Goal: Information Seeking & Learning: Learn about a topic

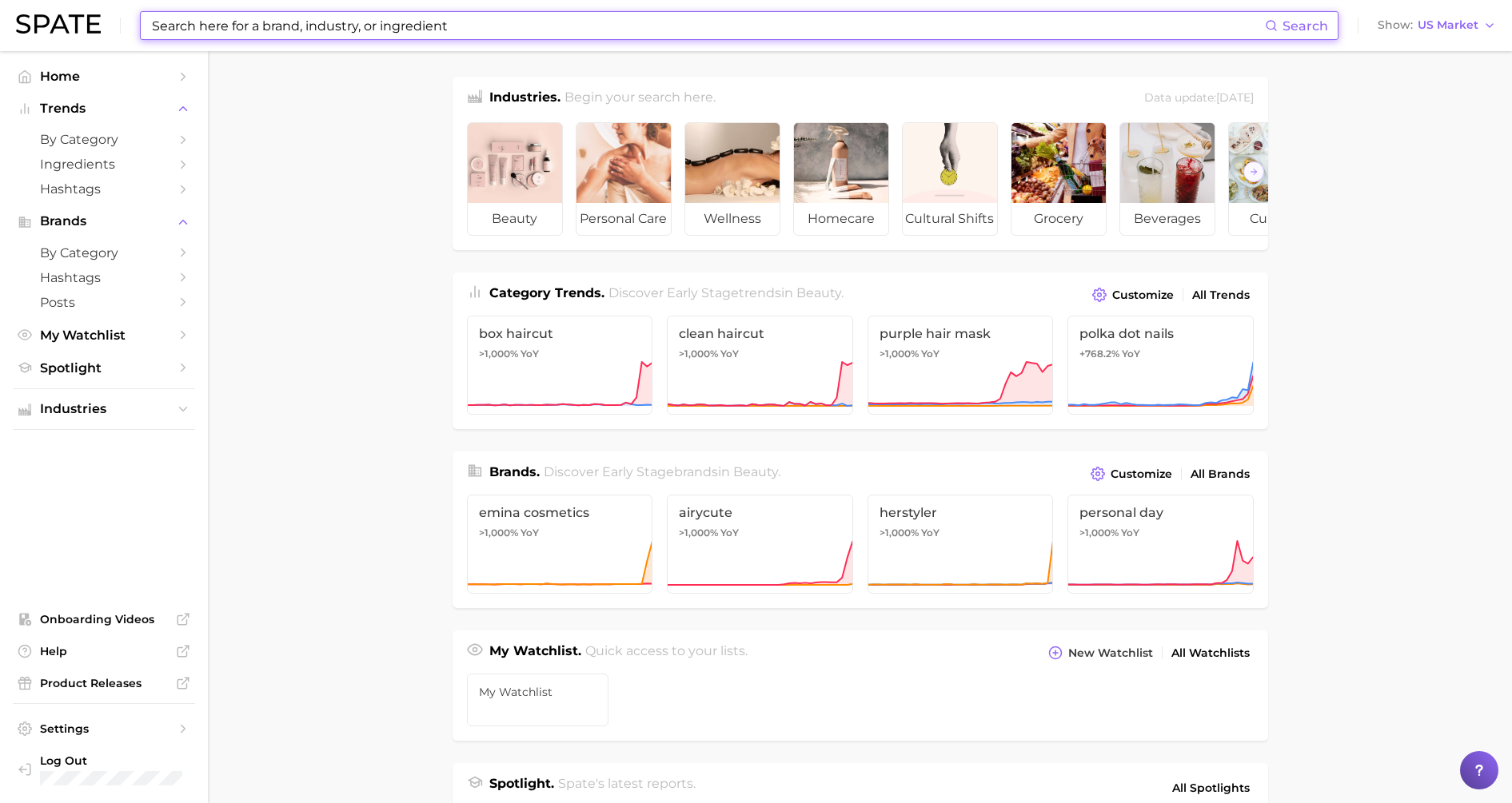
click at [388, 31] on input at bounding box center [708, 25] width 1115 height 27
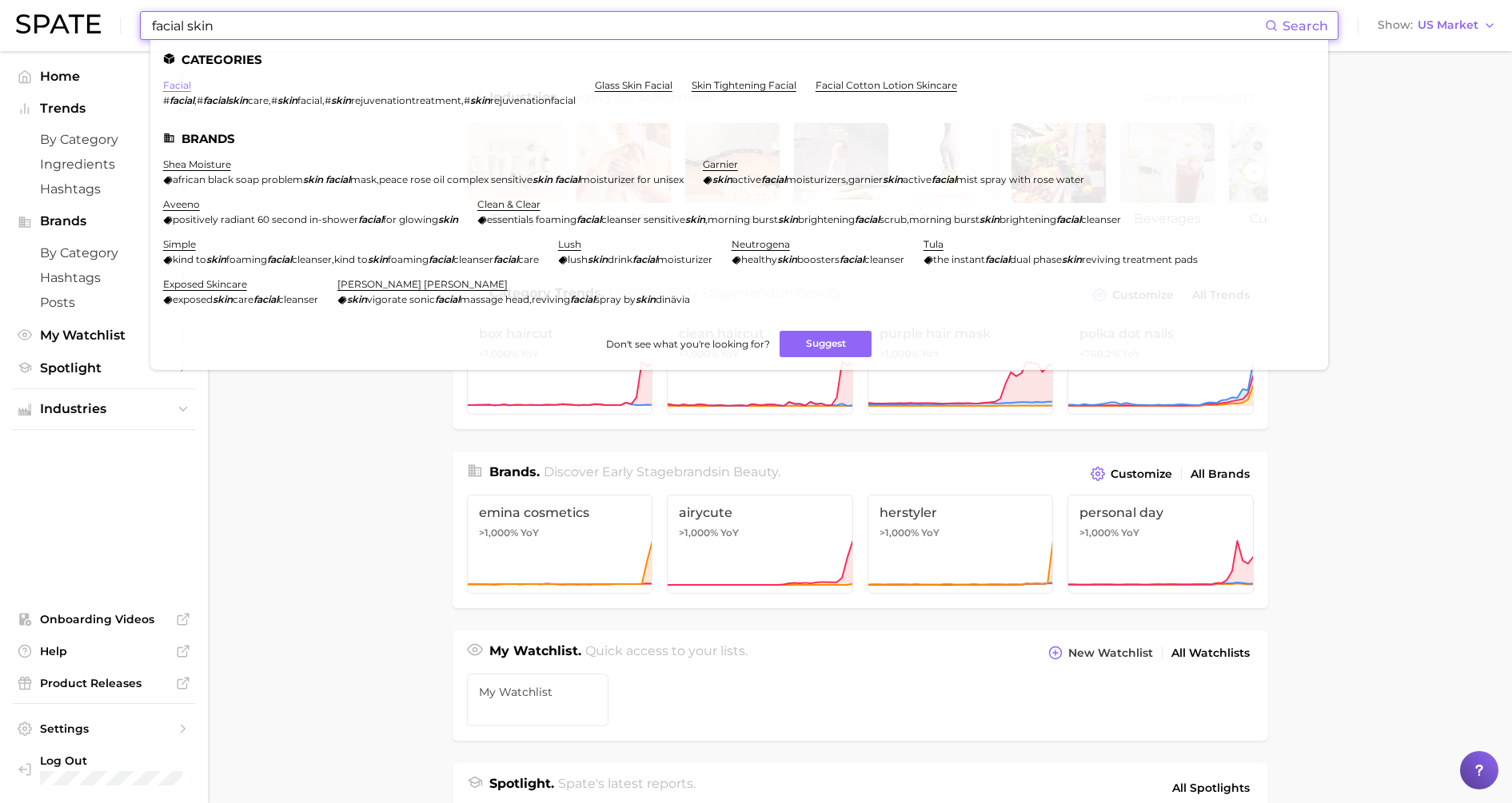
type input "facial skin"
click at [179, 80] on link "facial" at bounding box center [177, 85] width 28 height 12
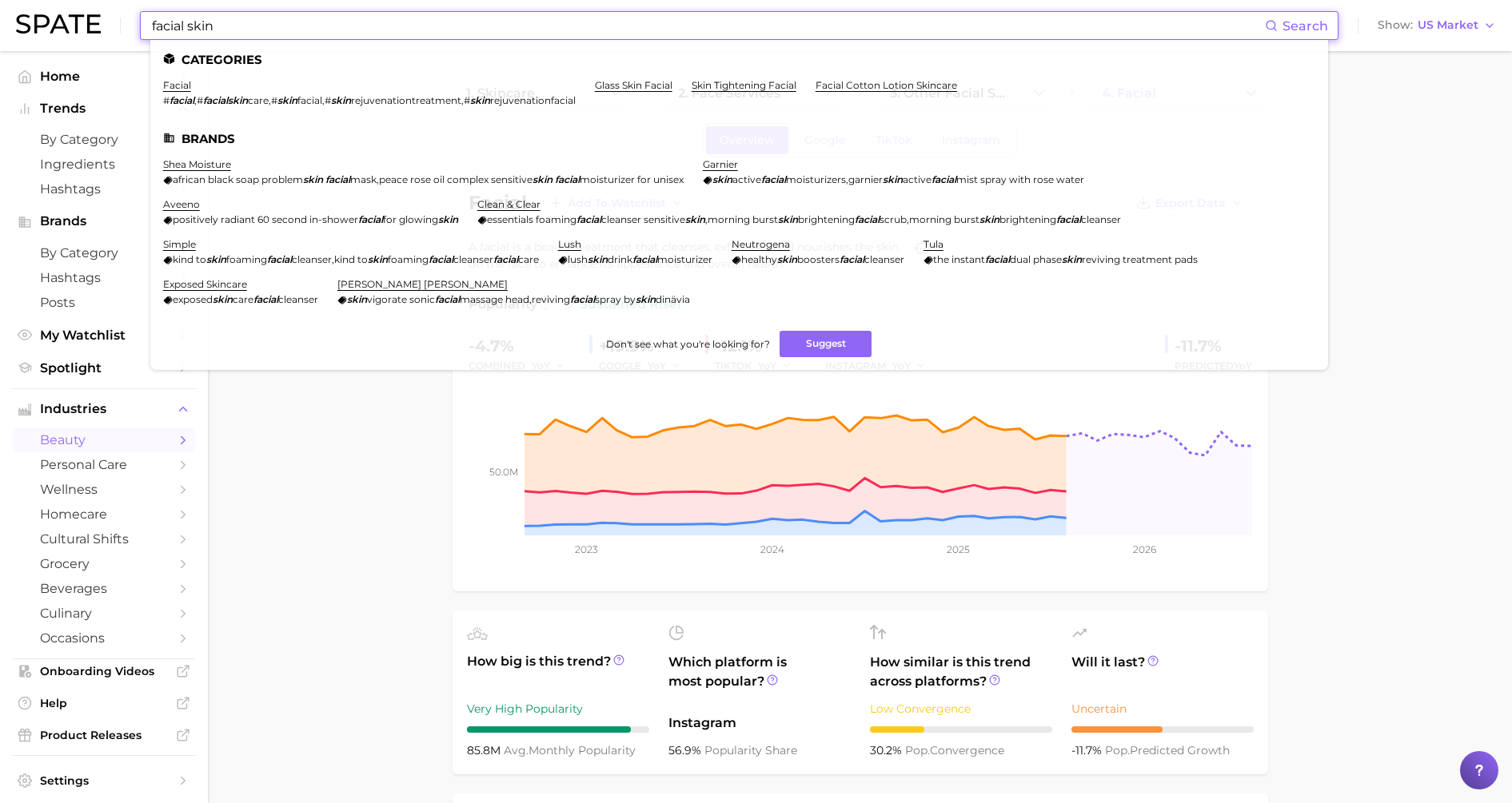
click at [241, 23] on input "facial skin" at bounding box center [708, 25] width 1115 height 27
drag, startPoint x: 243, startPoint y: 21, endPoint x: -15, endPoint y: 1, distance: 258.8
click at [0, 1] on html "facial skin Search Categories facial # facial , # facialskin care , # skin faci…" at bounding box center [756, 401] width 1512 height 803
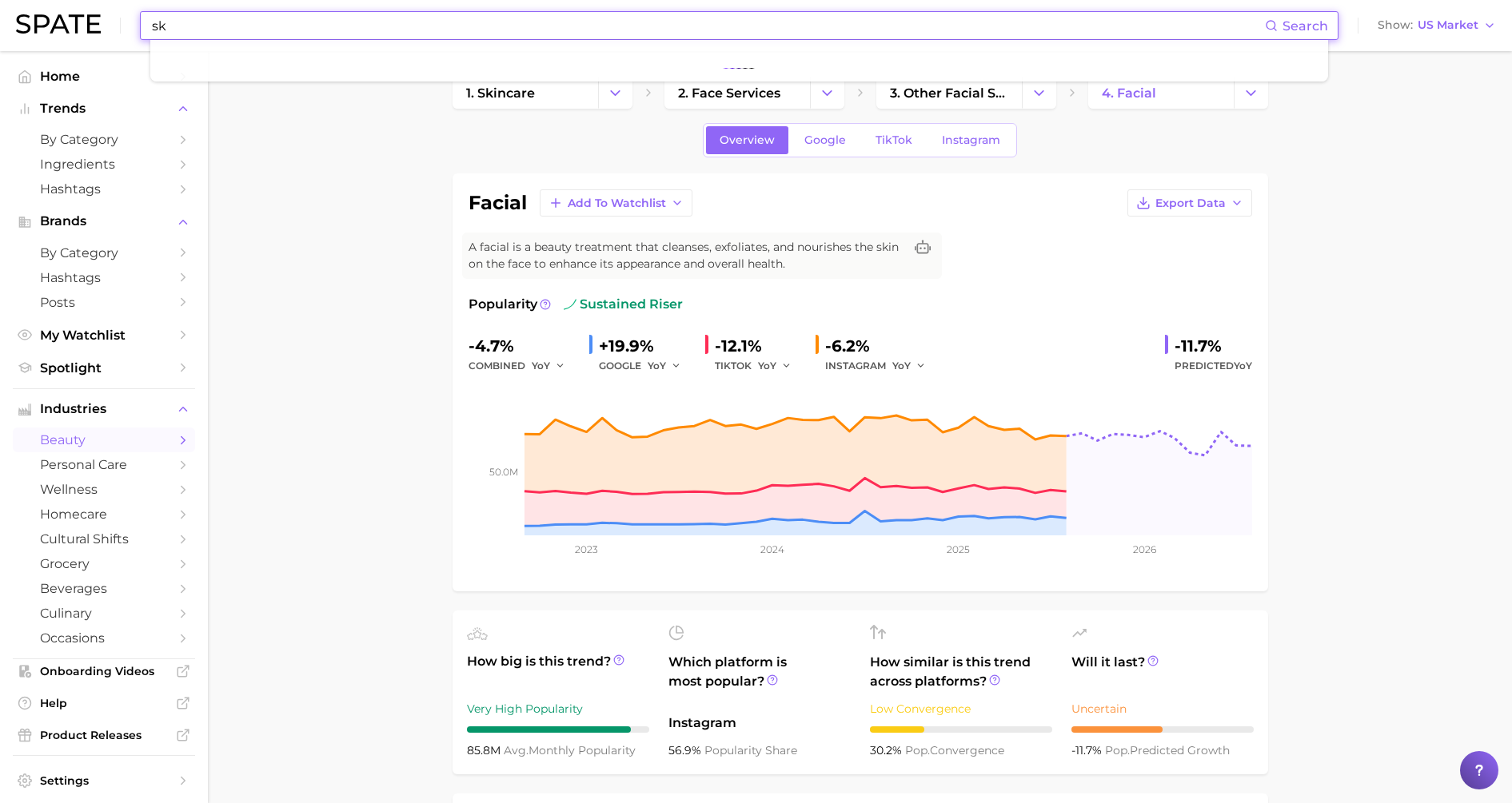
type input "s"
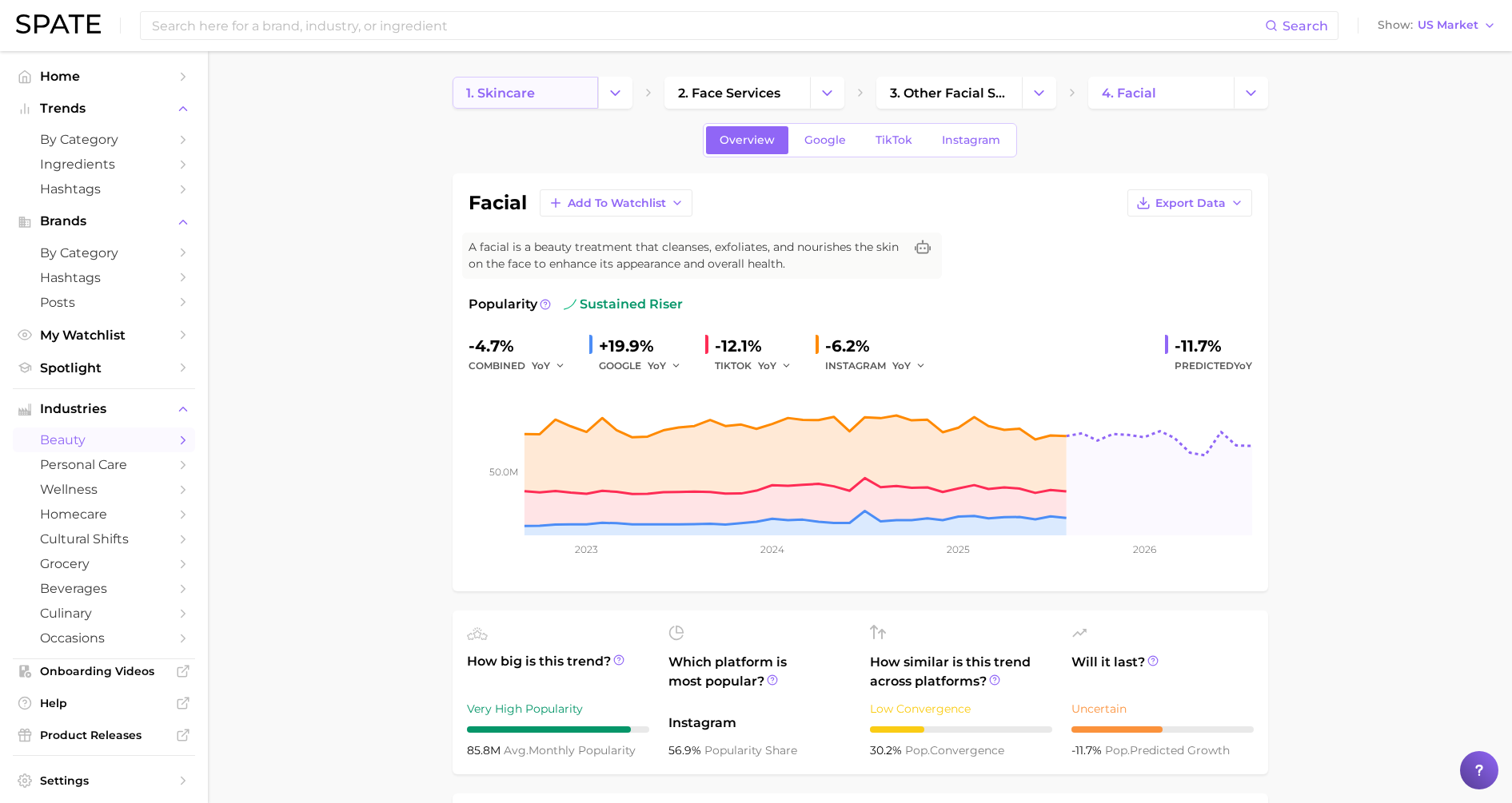
click at [557, 91] on link "1. skincare" at bounding box center [525, 92] width 145 height 32
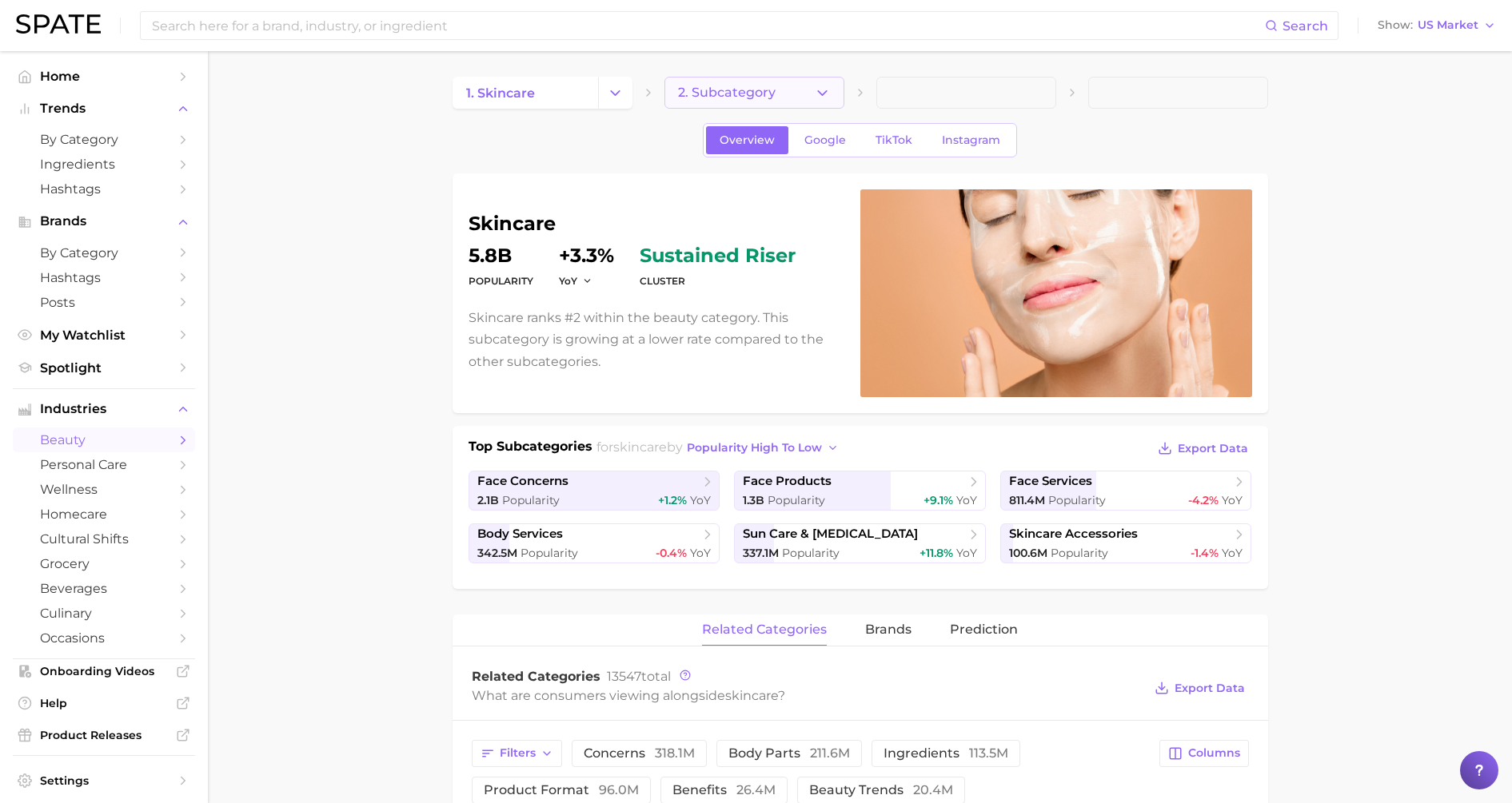
click at [825, 96] on icon "button" at bounding box center [822, 93] width 17 height 17
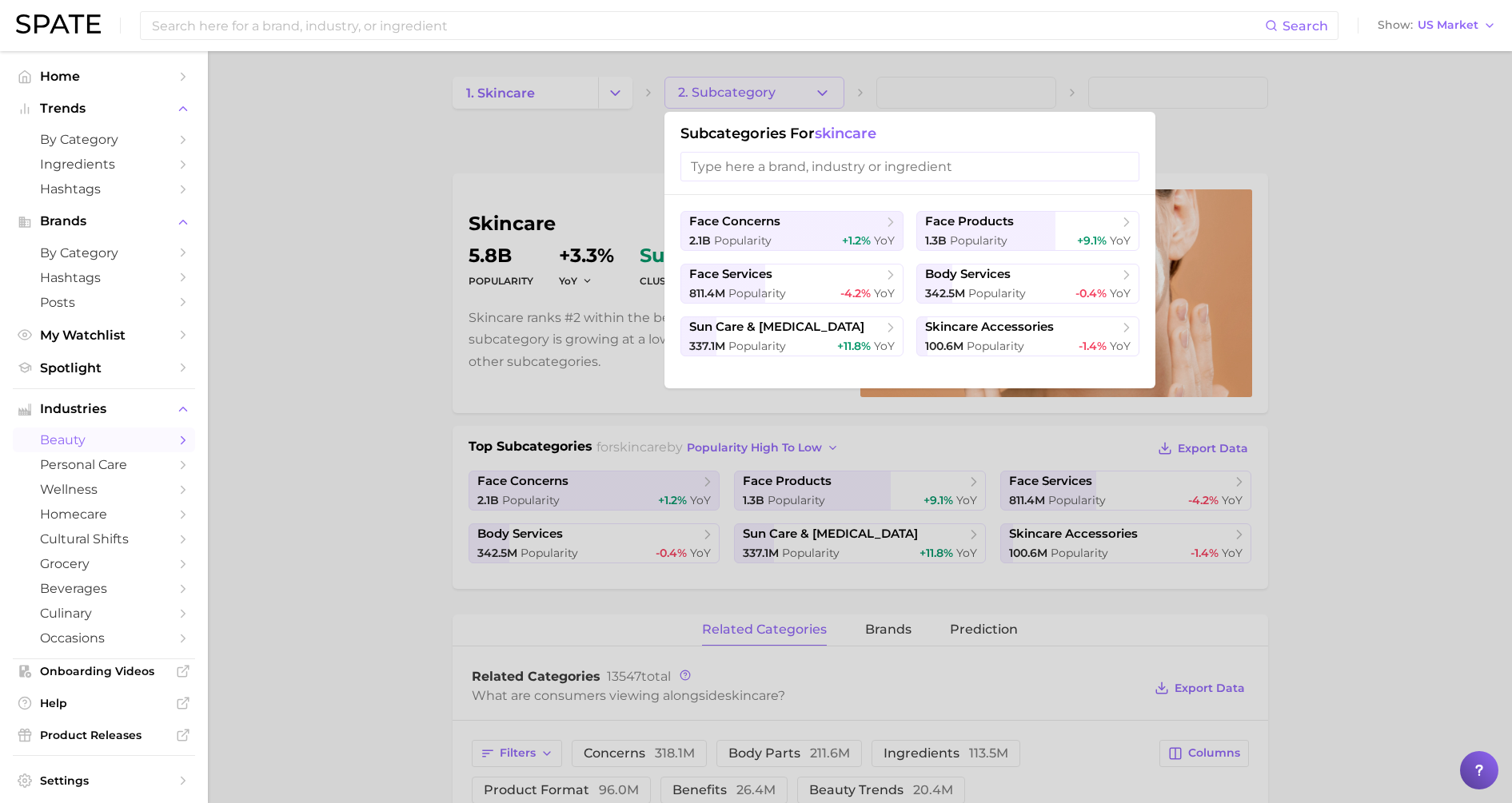
click at [596, 164] on div at bounding box center [756, 401] width 1512 height 803
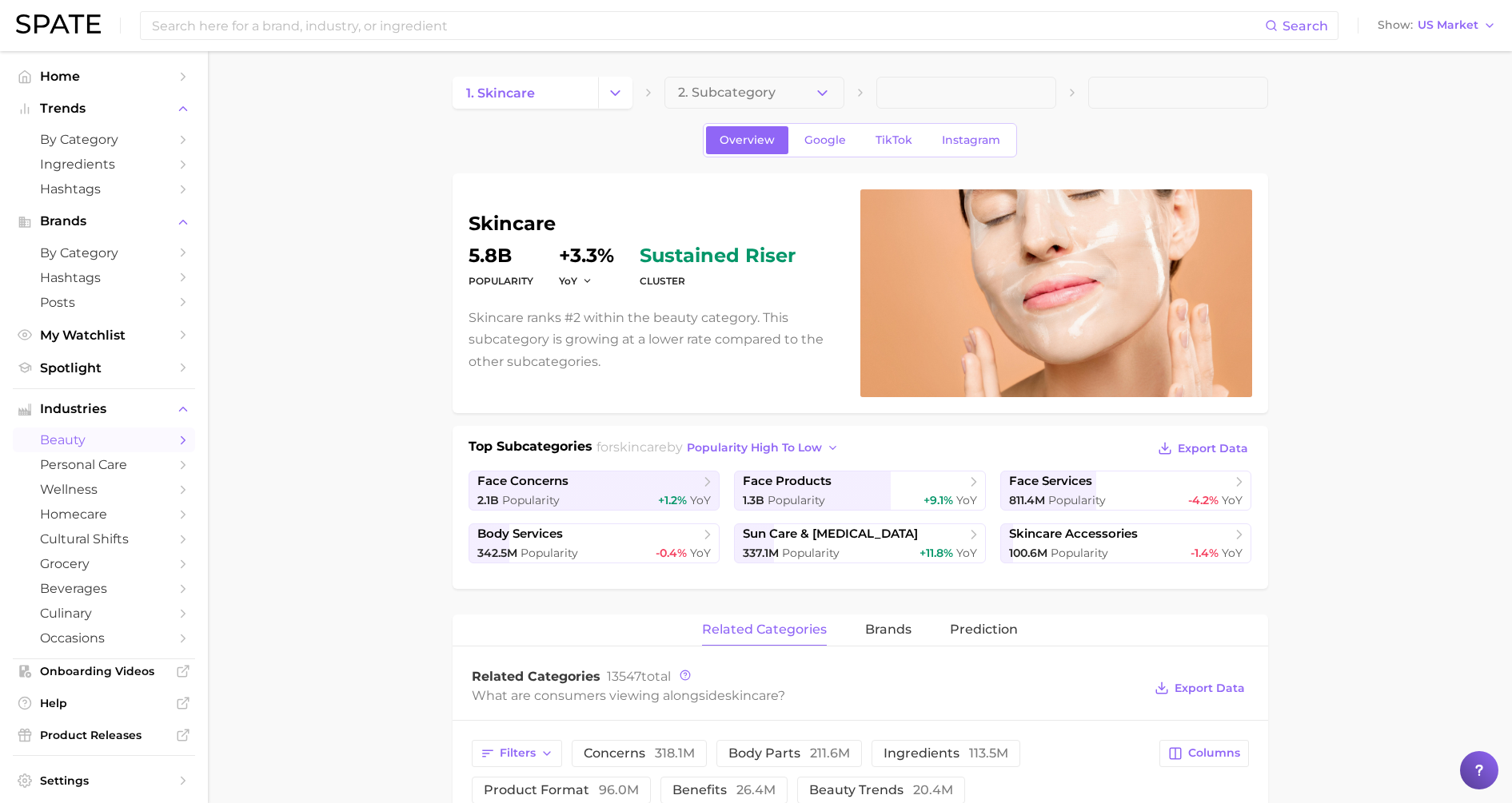
drag, startPoint x: 621, startPoint y: 40, endPoint x: 605, endPoint y: 26, distance: 21.3
click at [616, 37] on div "Search Show US Market" at bounding box center [756, 26] width 1480 height 51
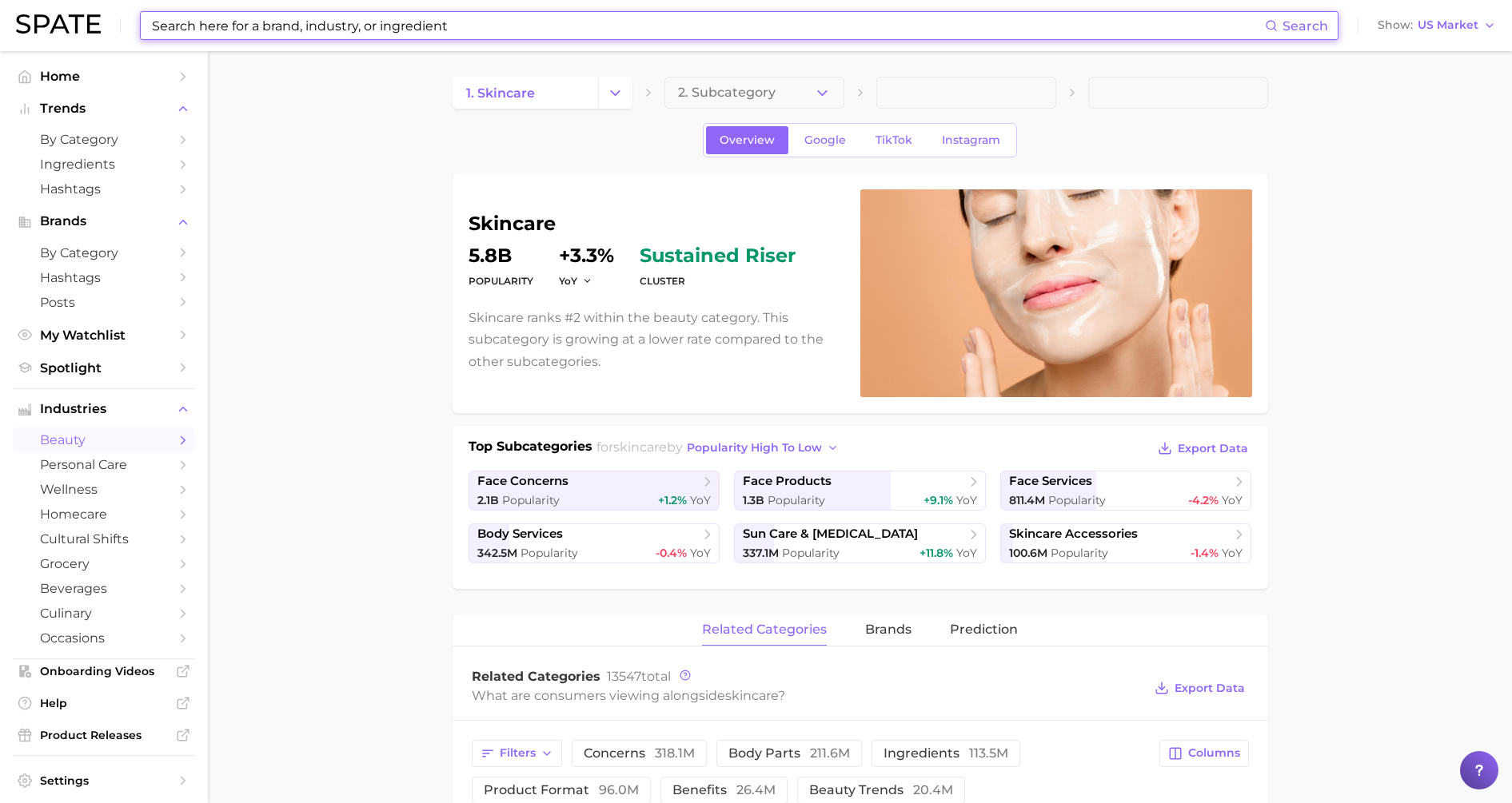
click at [594, 17] on input at bounding box center [708, 25] width 1115 height 27
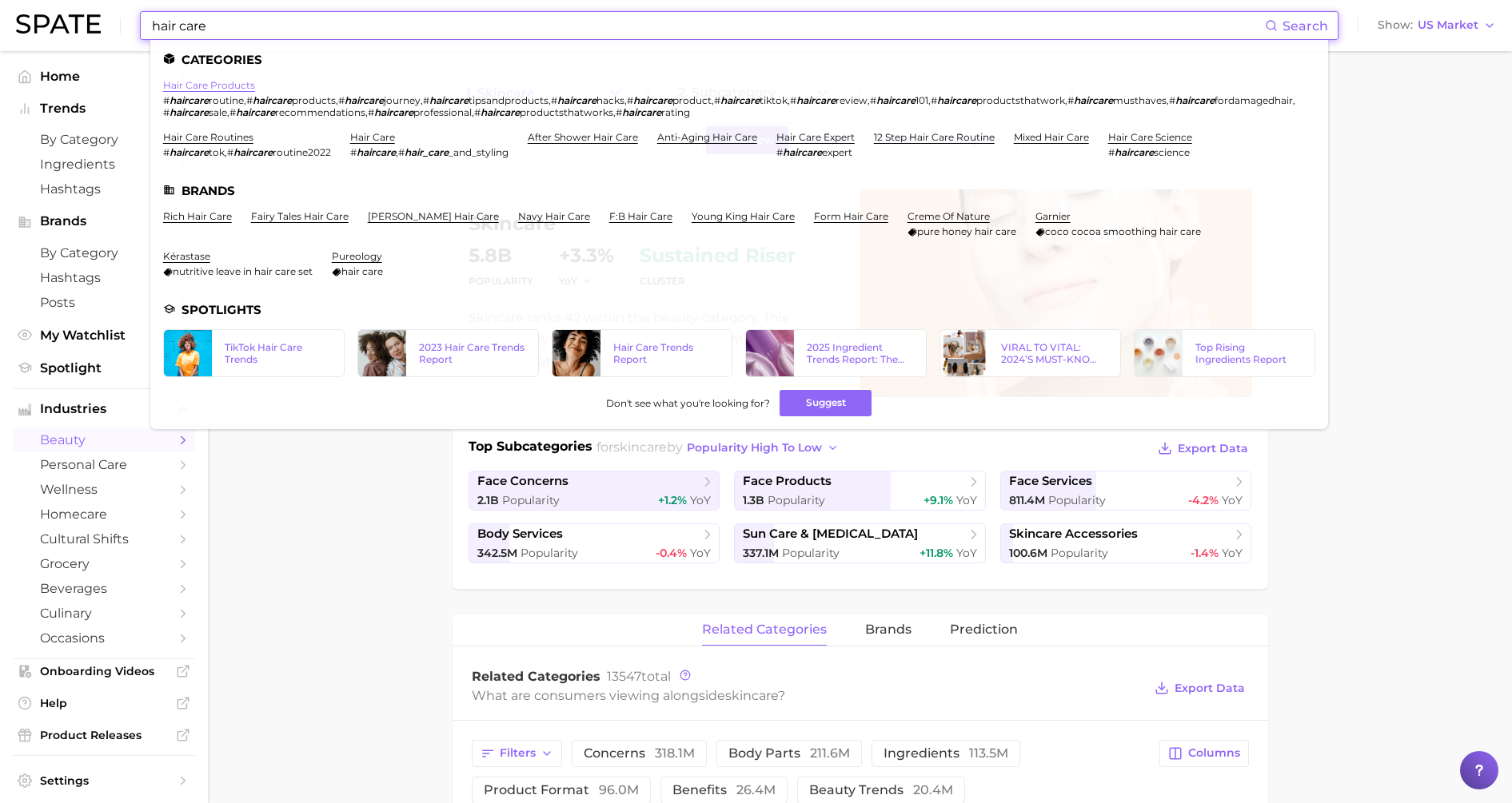
type input "hair care"
click at [240, 87] on link "hair care products" at bounding box center [209, 85] width 92 height 12
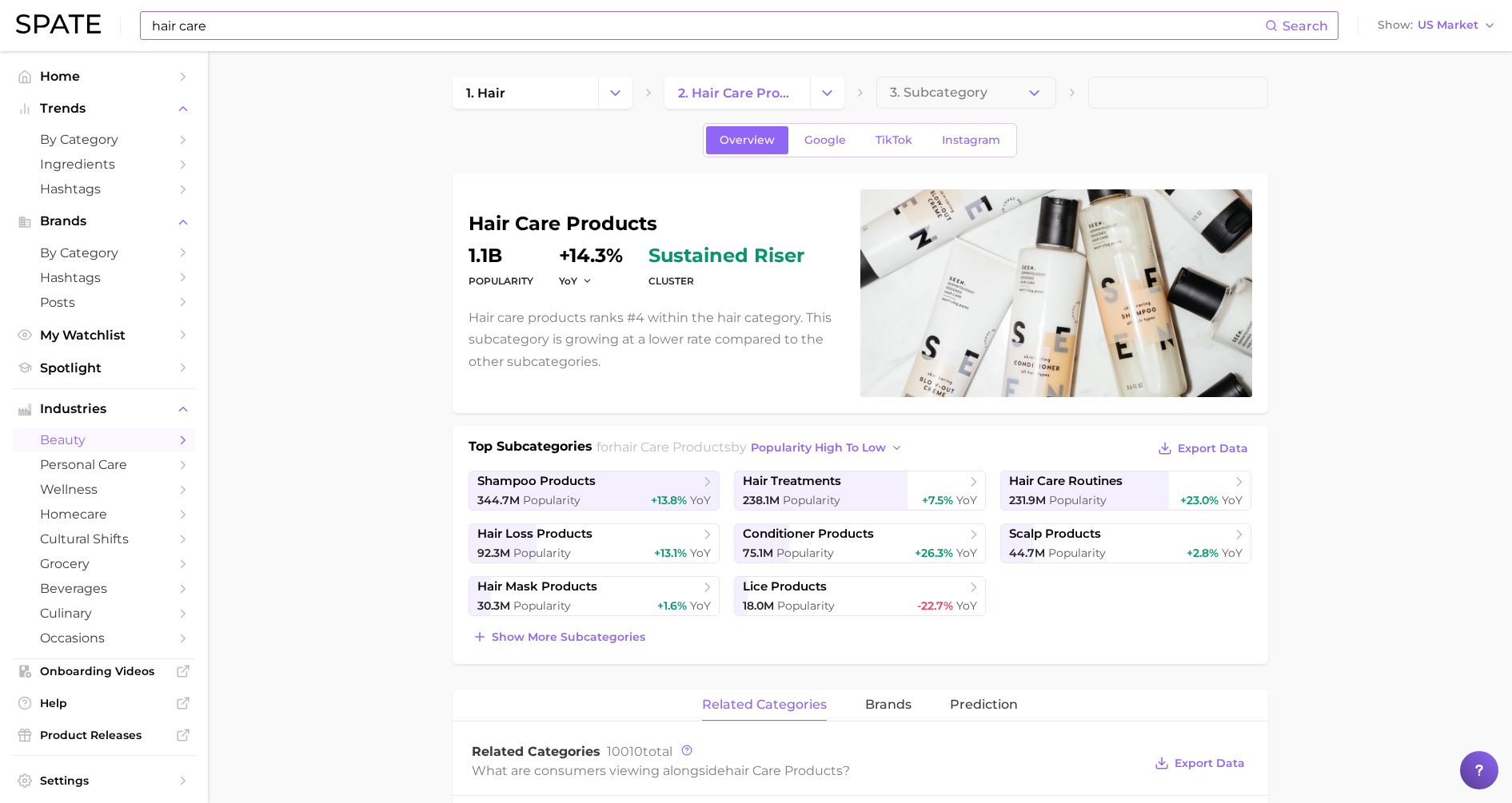
click at [1473, 774] on icon at bounding box center [1479, 770] width 16 height 16
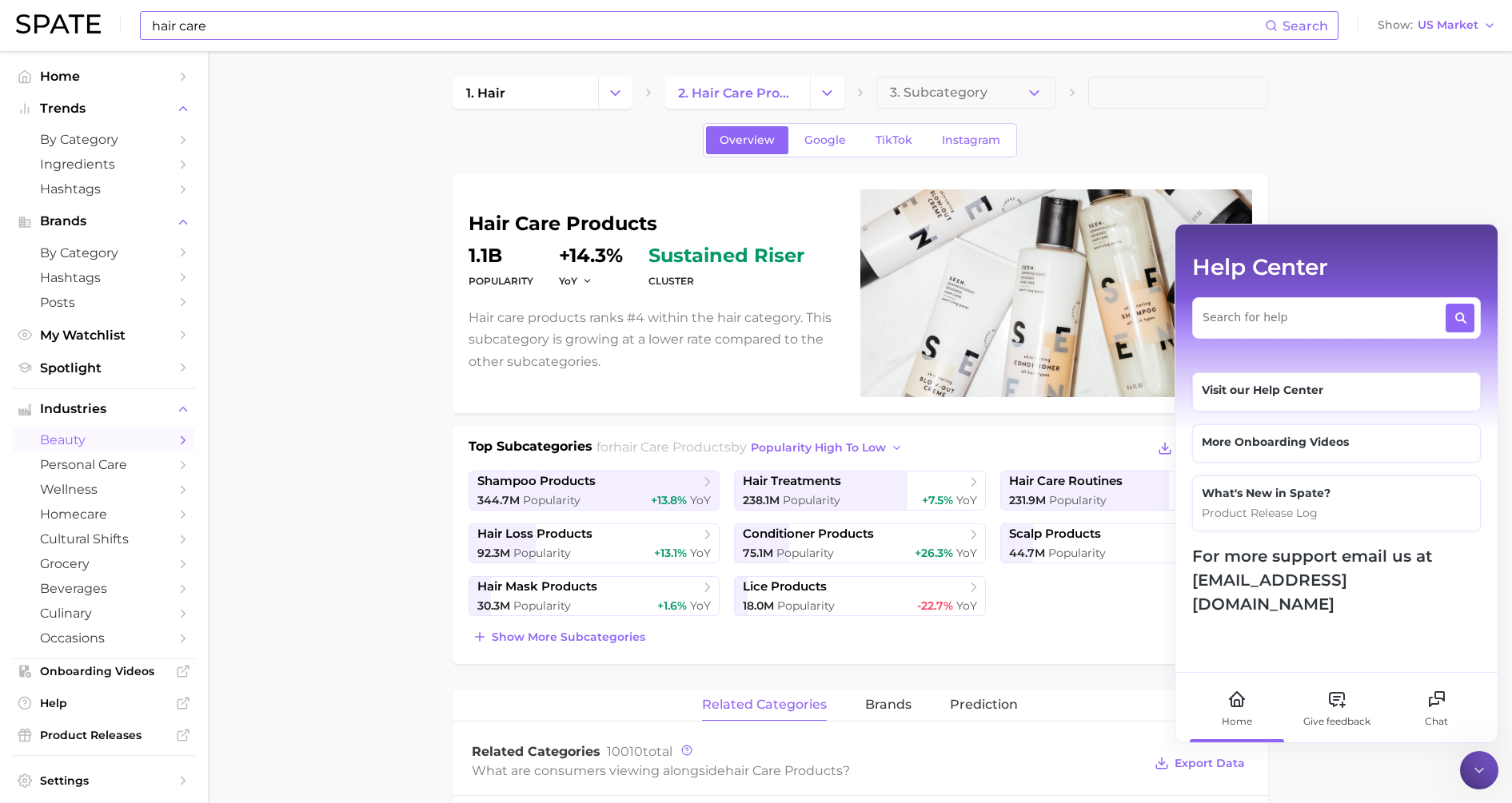
click at [1480, 771] on icon at bounding box center [1479, 770] width 16 height 16
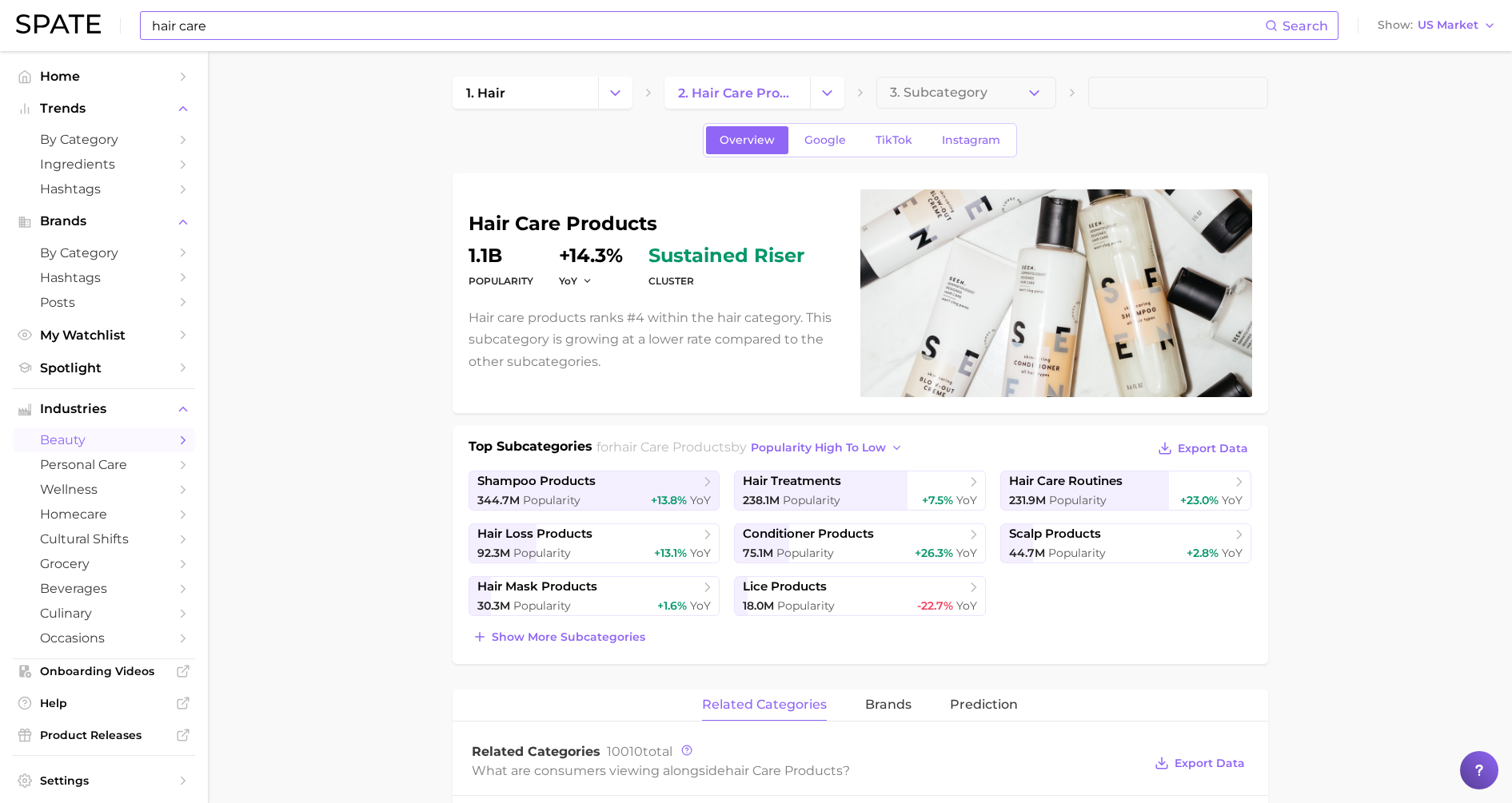
scroll to position [433, 0]
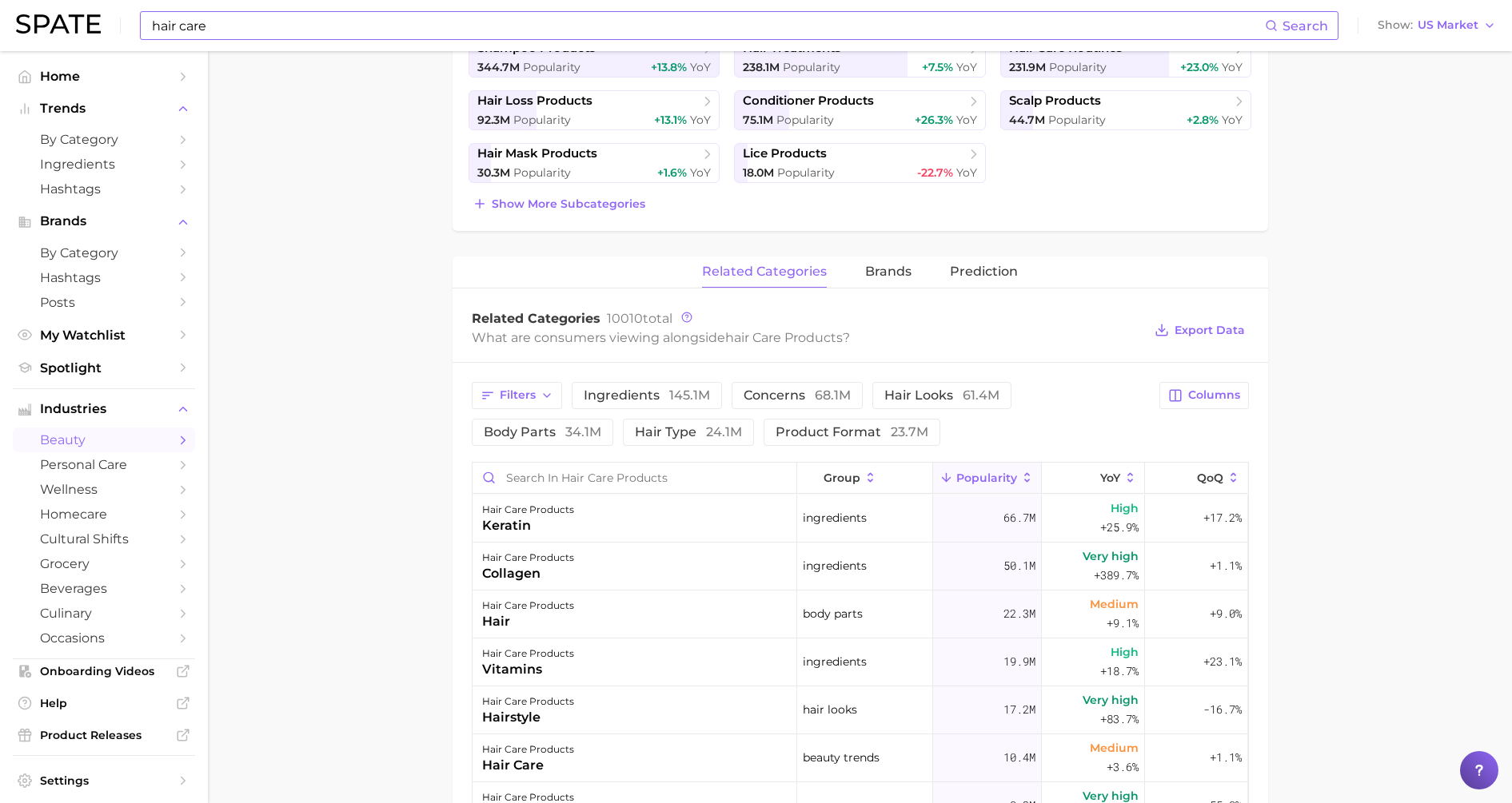
click at [970, 474] on span "Popularity" at bounding box center [986, 477] width 61 height 12
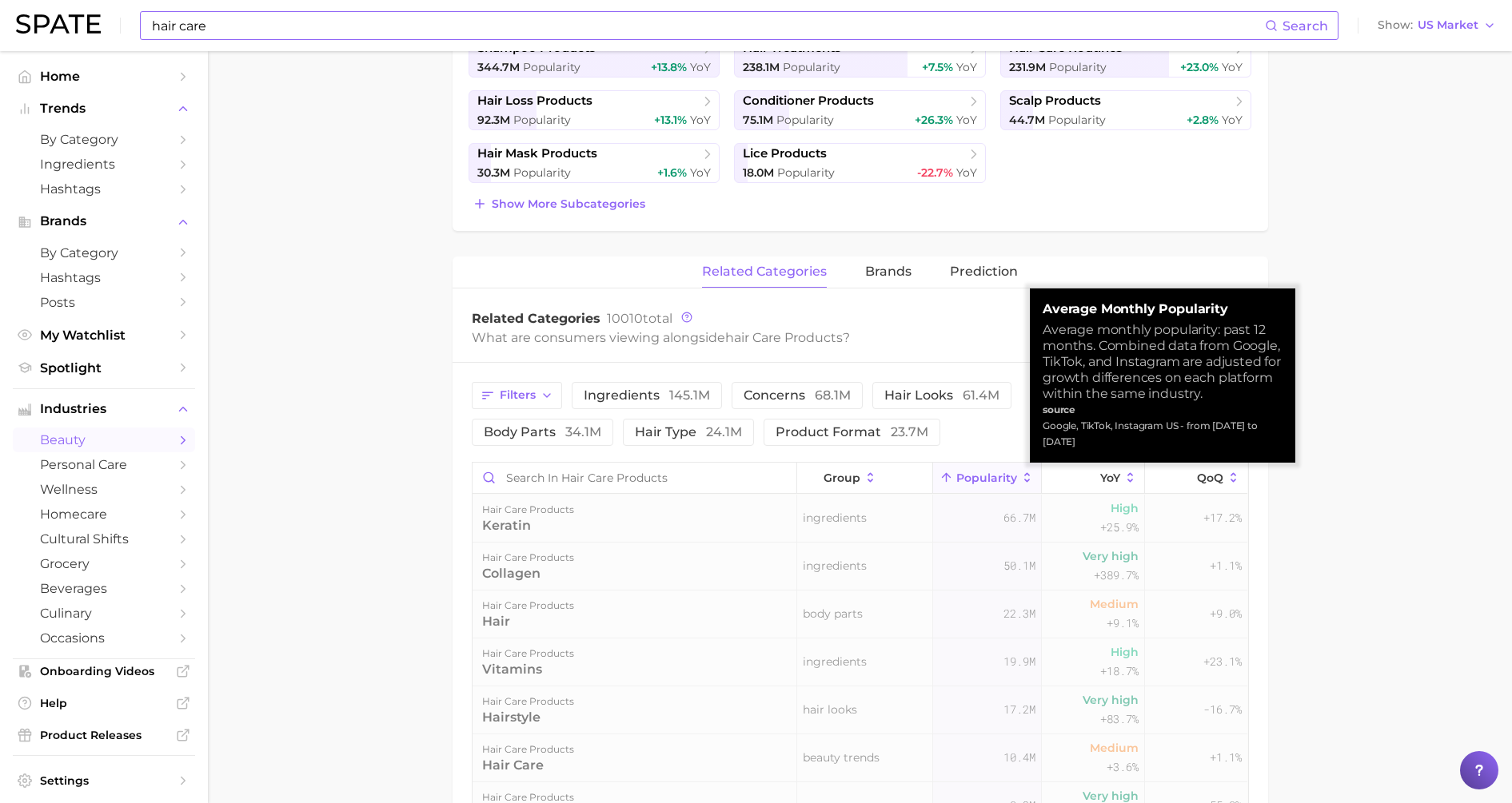
click at [970, 474] on span "Popularity" at bounding box center [986, 477] width 61 height 12
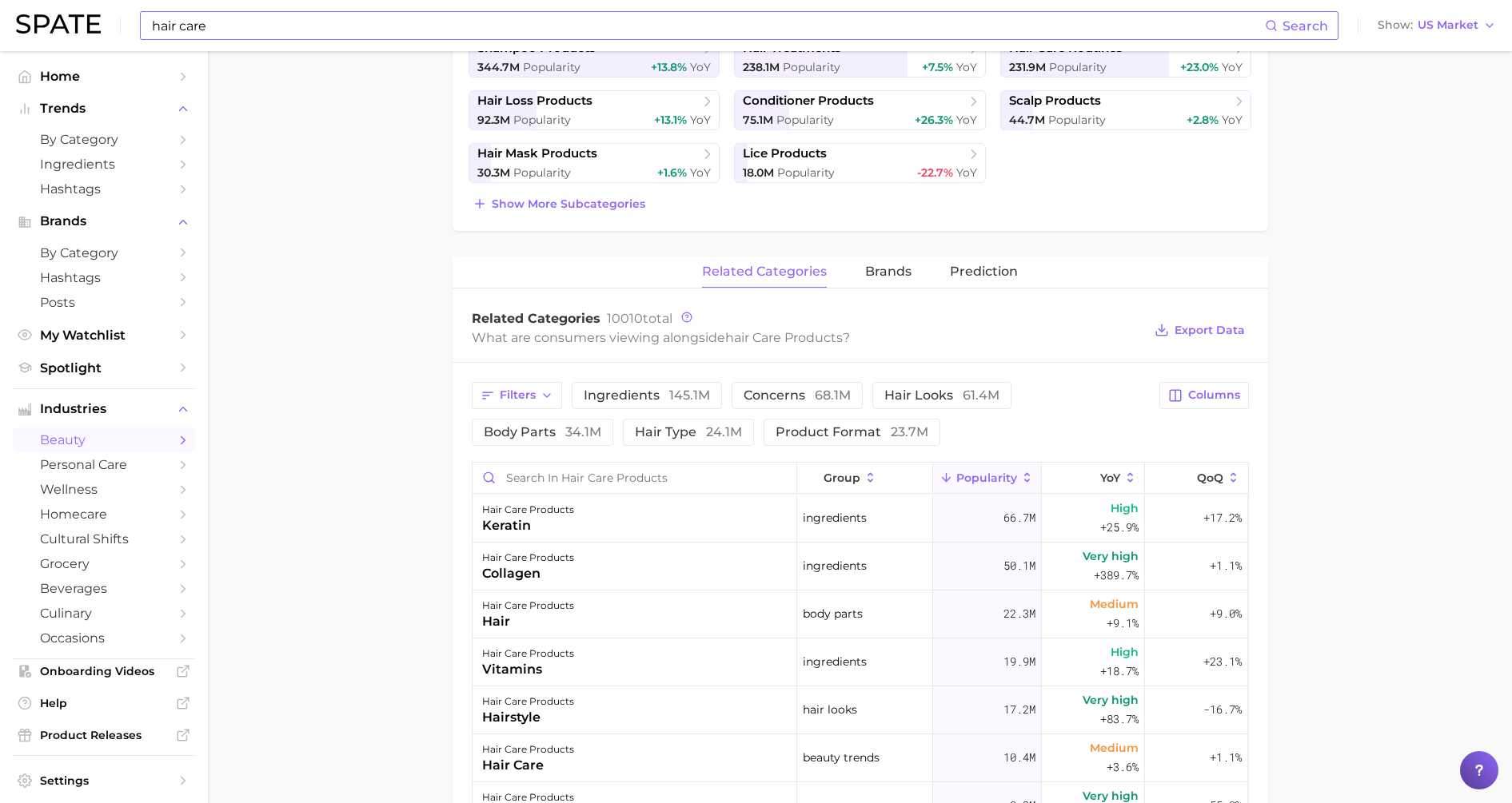
click at [1355, 296] on main "1. hair 2. hair care products 3. Subcategory Overview Google TikTok Instagram h…" at bounding box center [860, 491] width 1304 height 1746
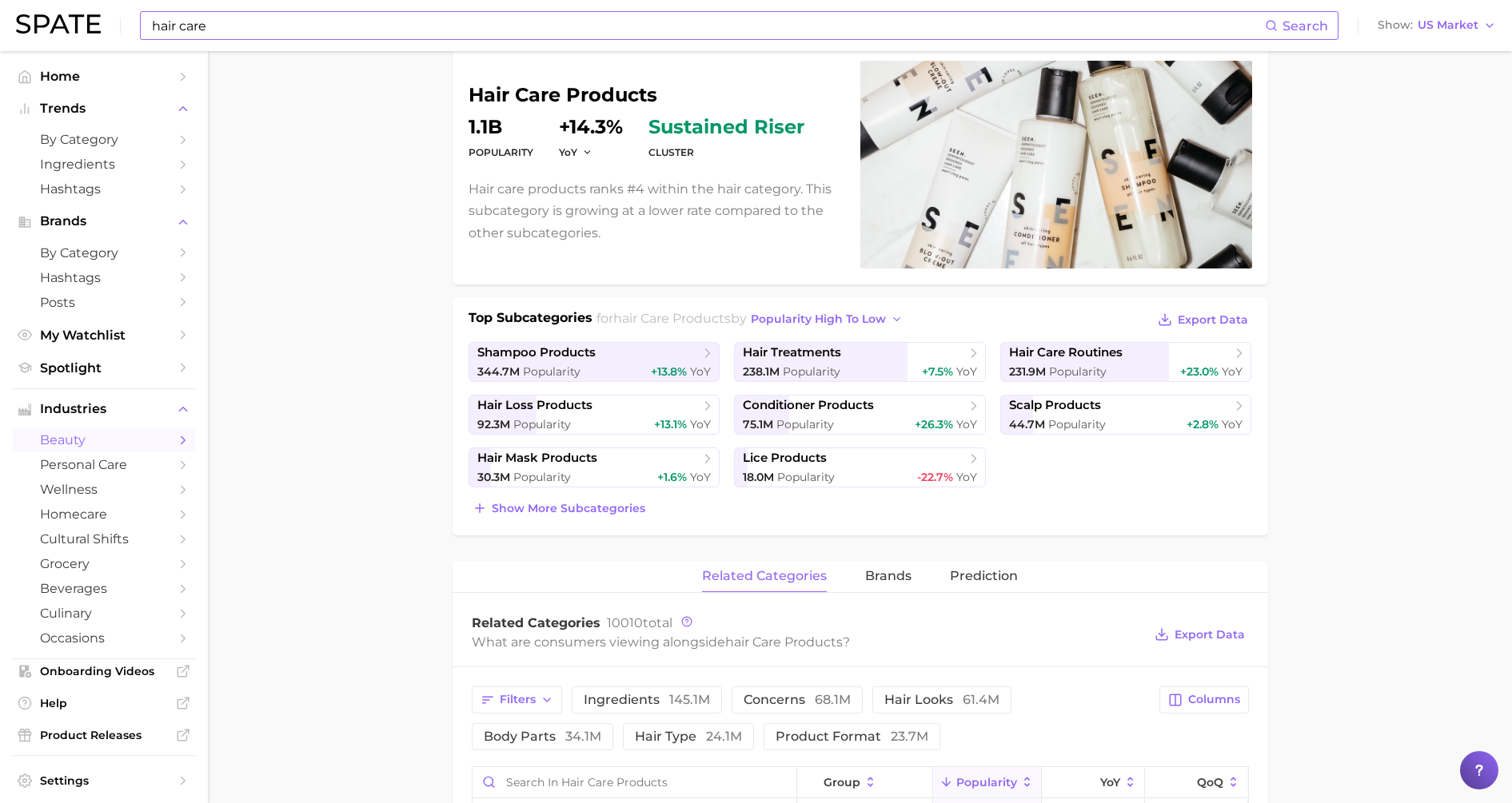
scroll to position [561, 0]
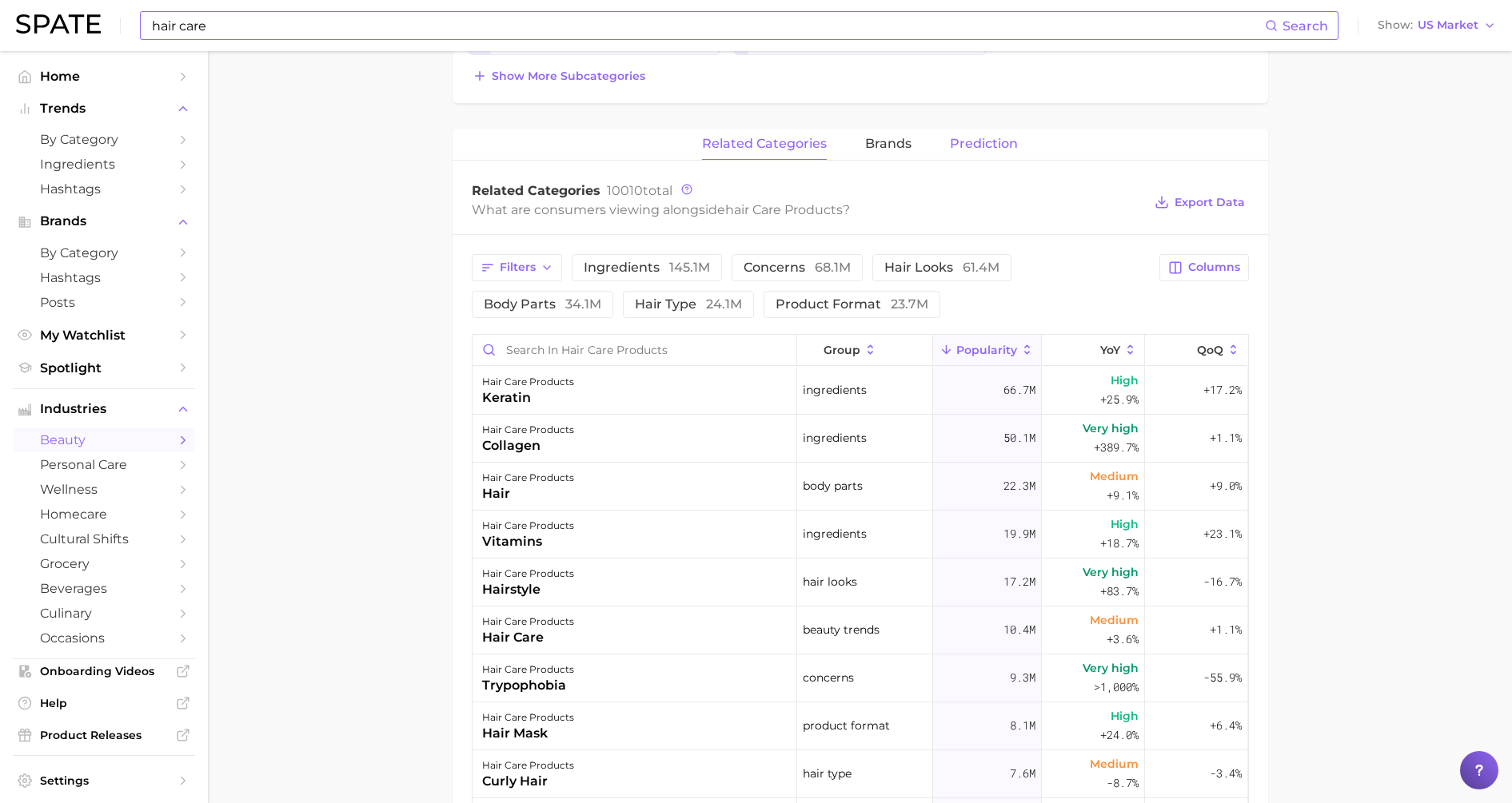
click at [1000, 144] on span "Prediction" at bounding box center [984, 144] width 68 height 14
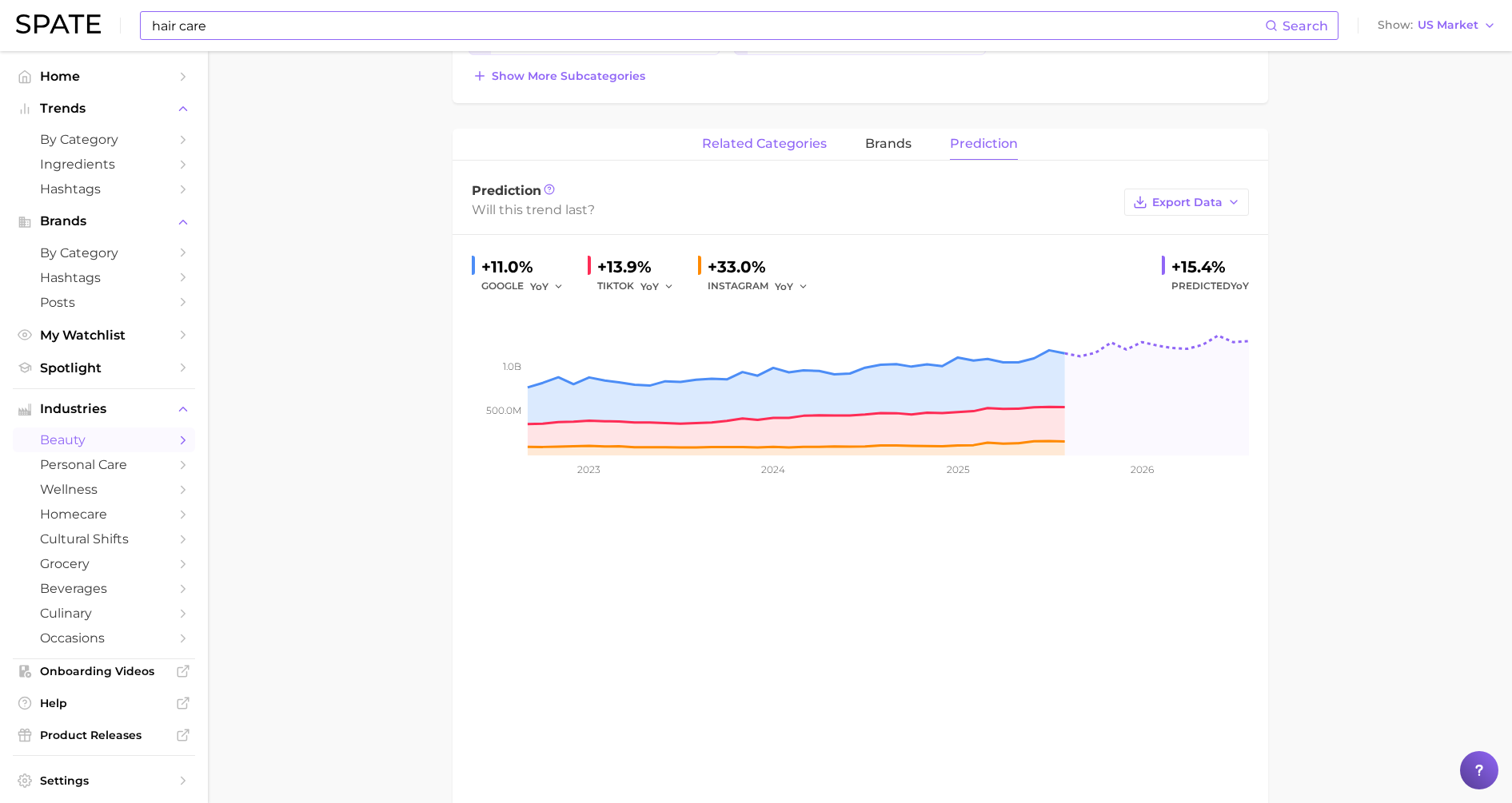
click at [727, 143] on span "related categories" at bounding box center [764, 144] width 125 height 14
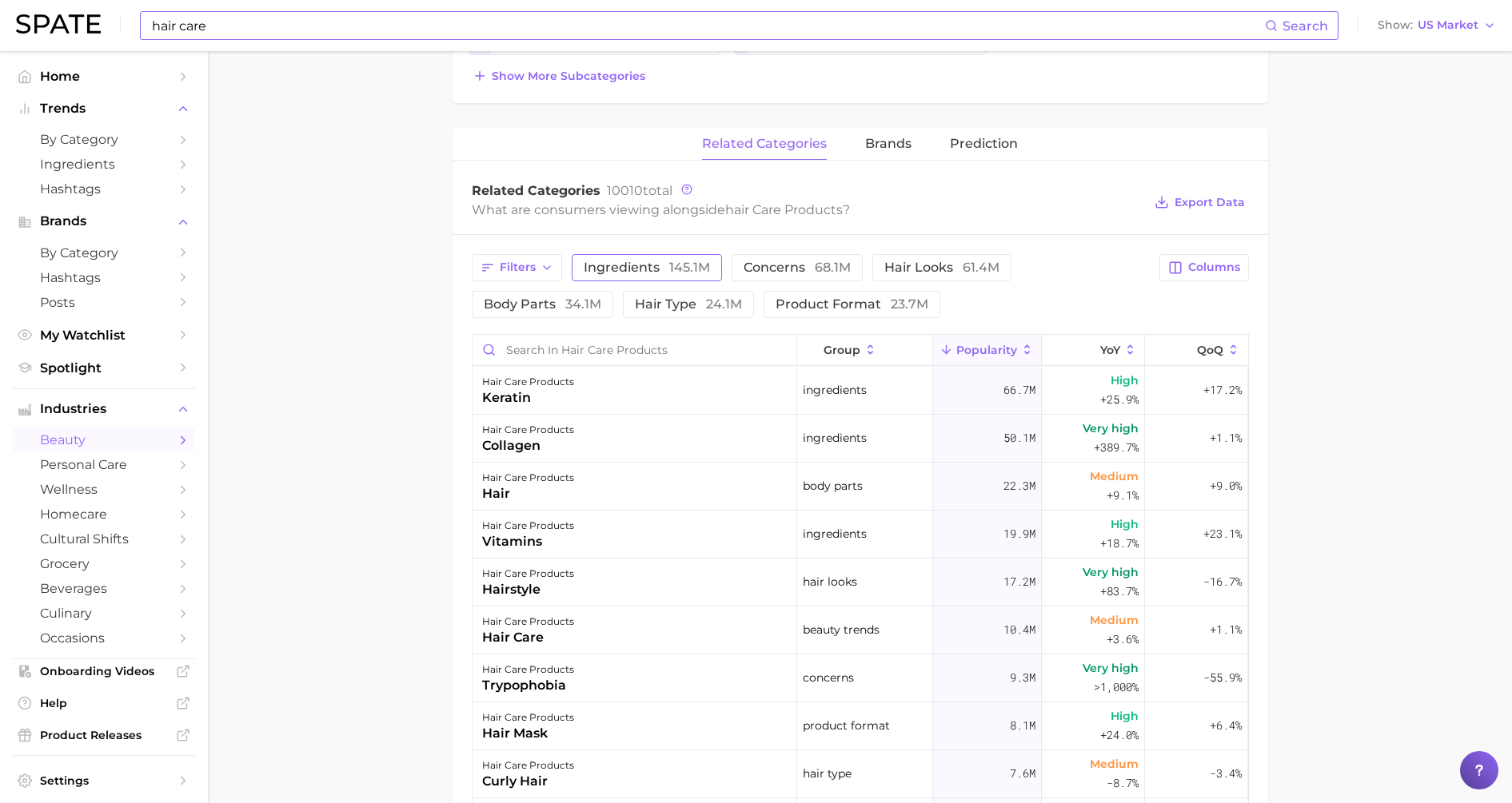
click at [627, 265] on span "ingredients 145.1m" at bounding box center [647, 267] width 126 height 12
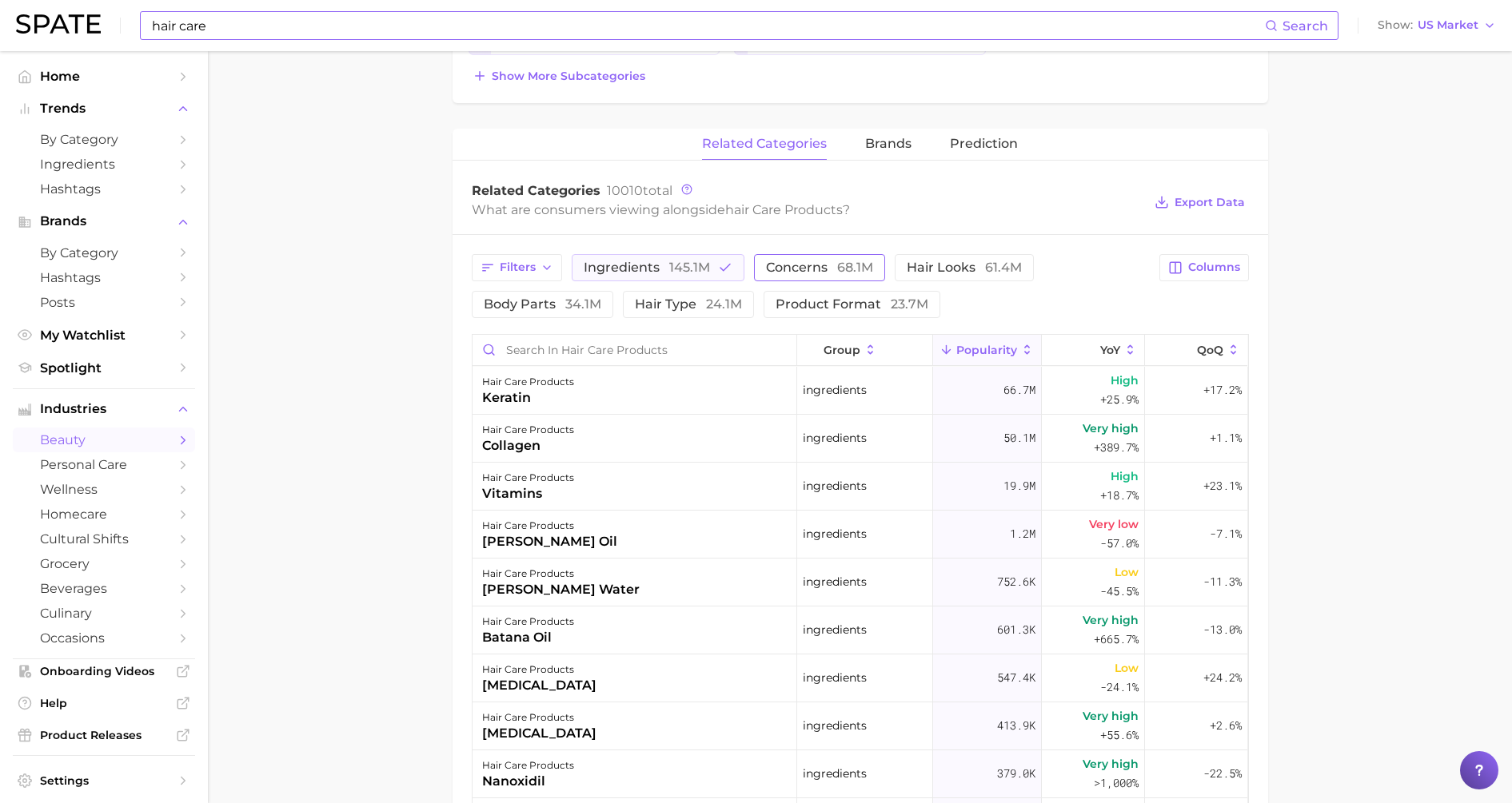
click at [788, 265] on span "concerns 68.1m" at bounding box center [819, 267] width 107 height 12
click at [635, 262] on span "ingredients 145.1m" at bounding box center [647, 267] width 126 height 12
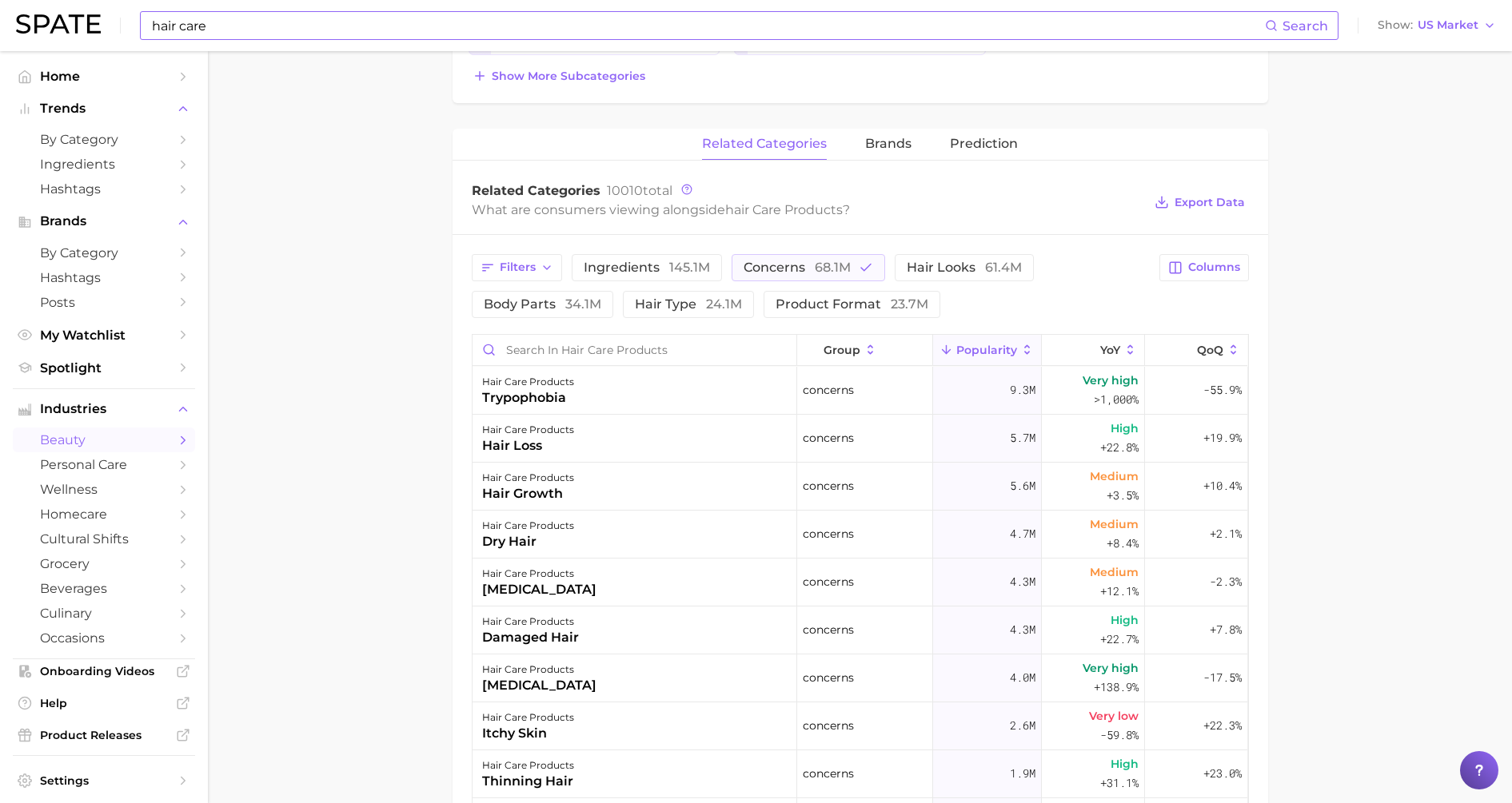
click at [308, 299] on main "1. hair 2. hair care products 3. Subcategory Overview Google TikTok Instagram h…" at bounding box center [860, 363] width 1304 height 1746
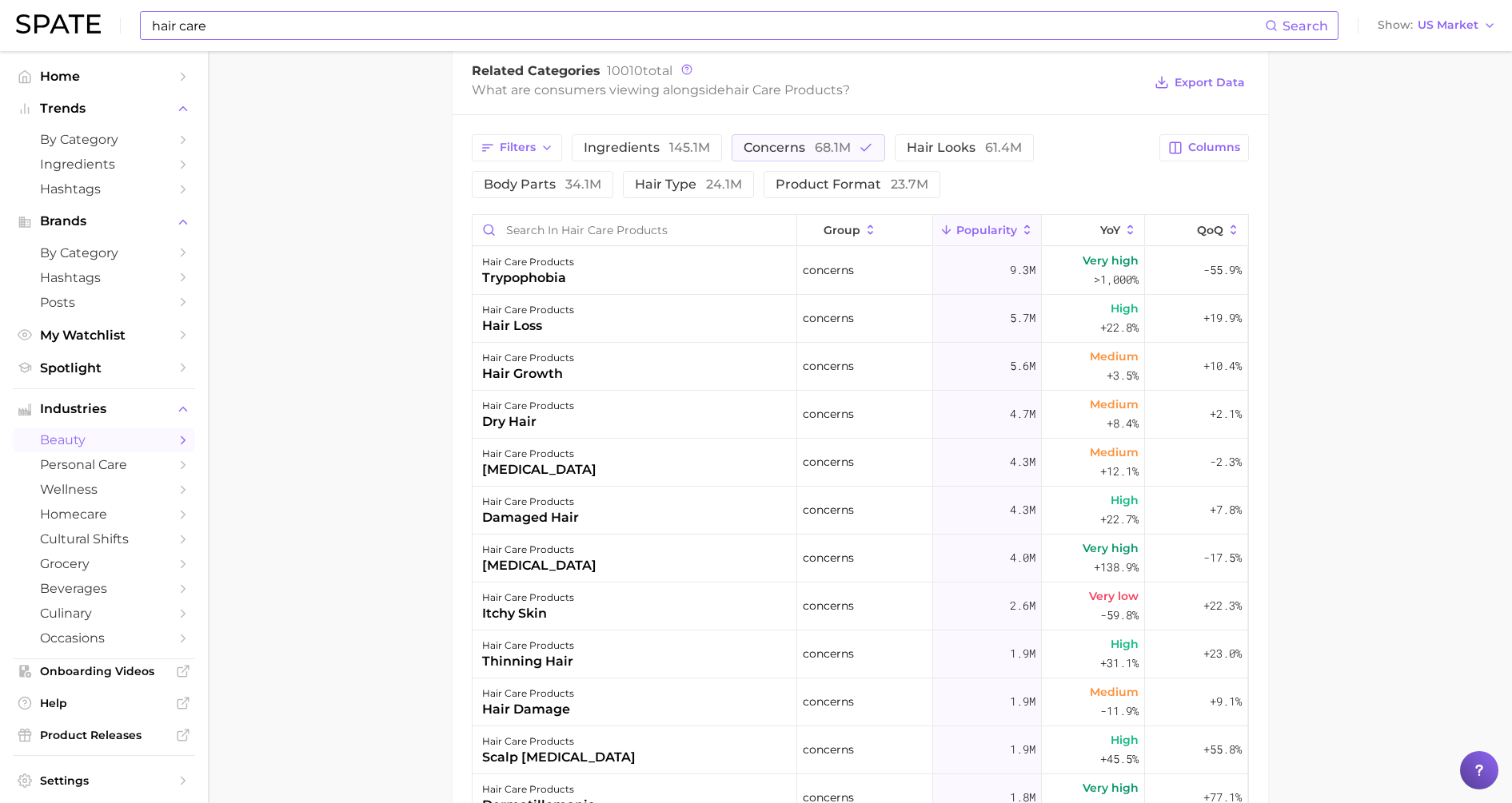
scroll to position [698, 0]
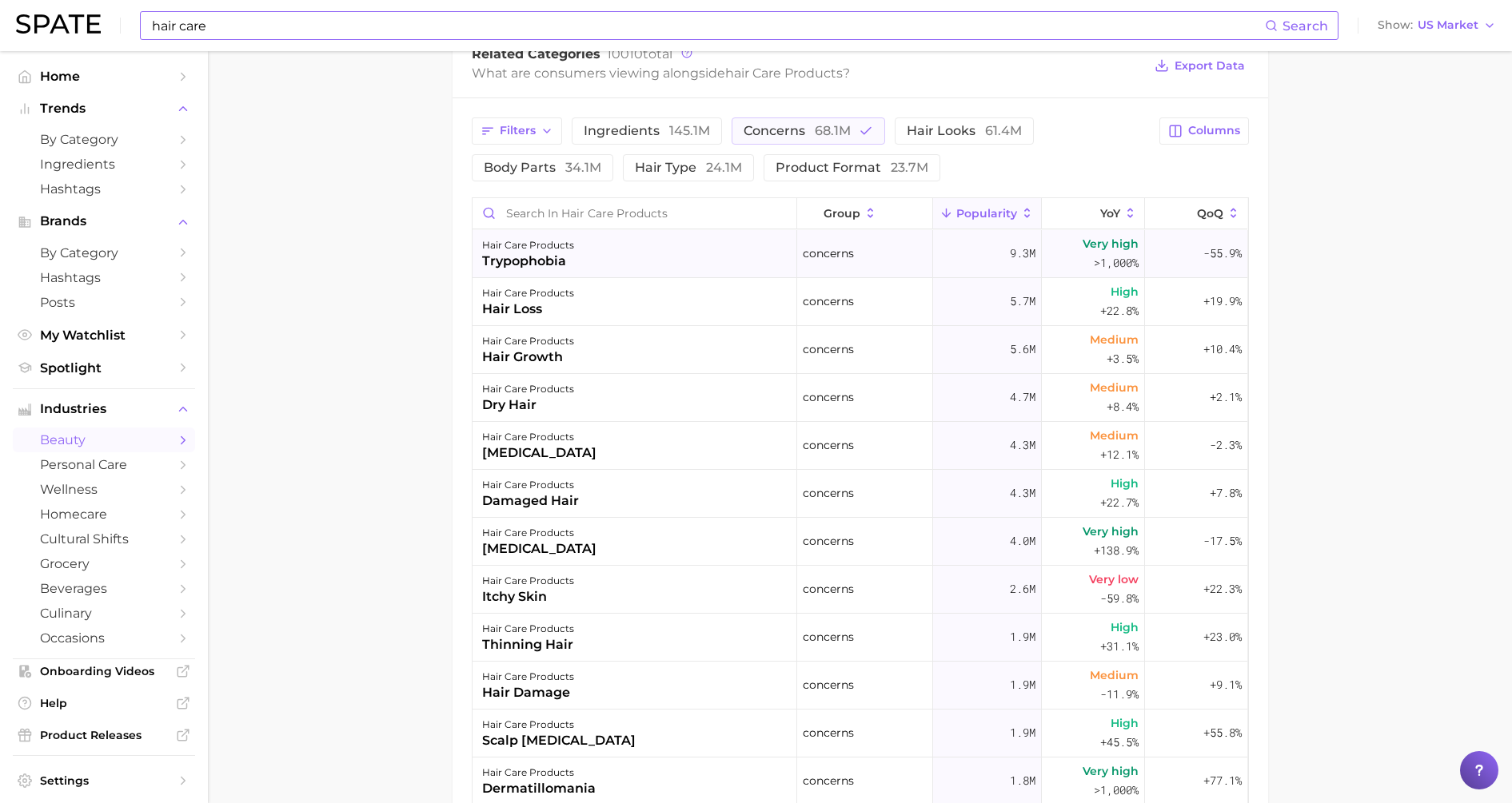
click at [544, 271] on div "trypophobia" at bounding box center [528, 261] width 92 height 19
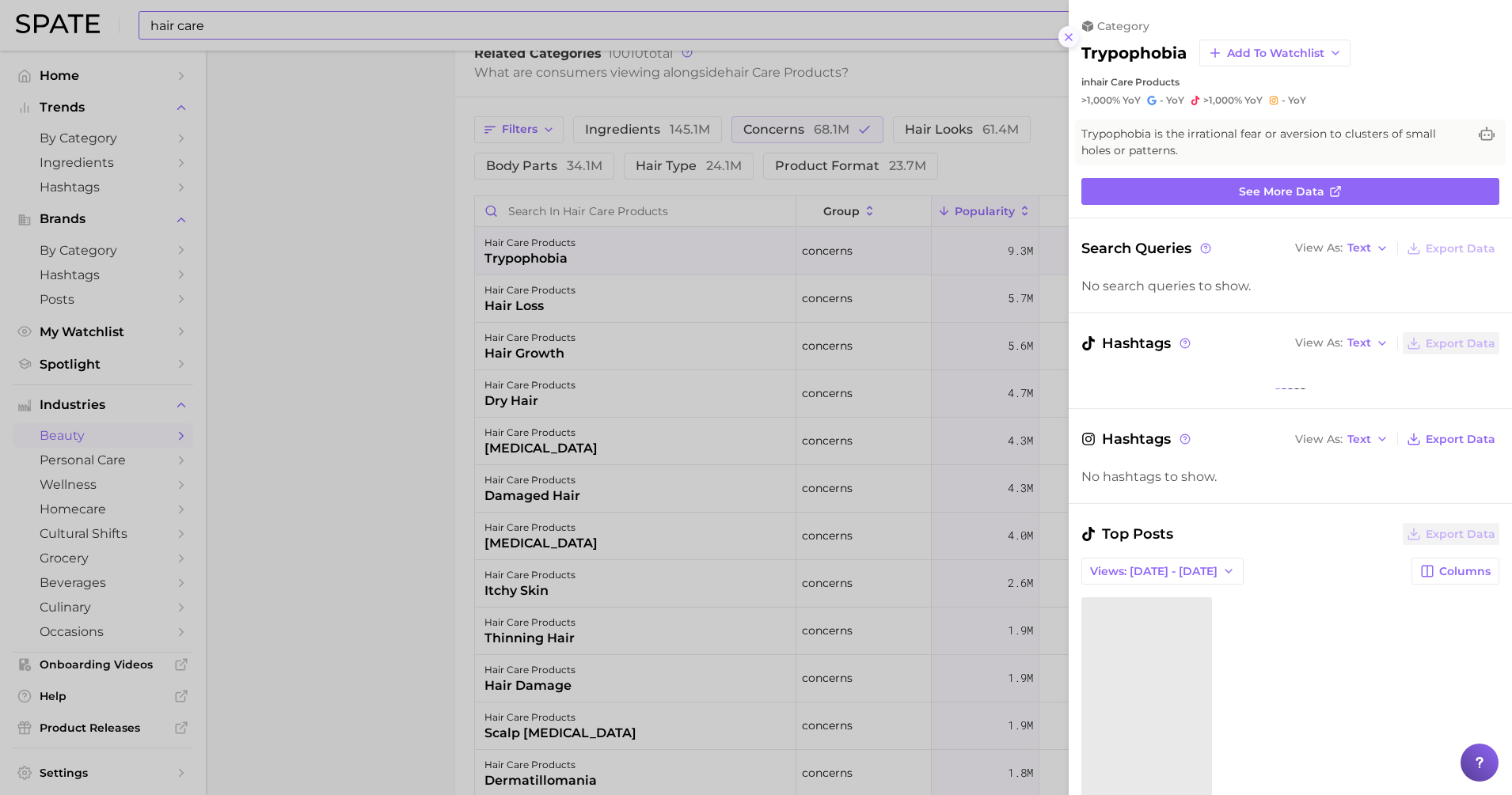
click at [1075, 38] on button at bounding box center [1069, 37] width 21 height 21
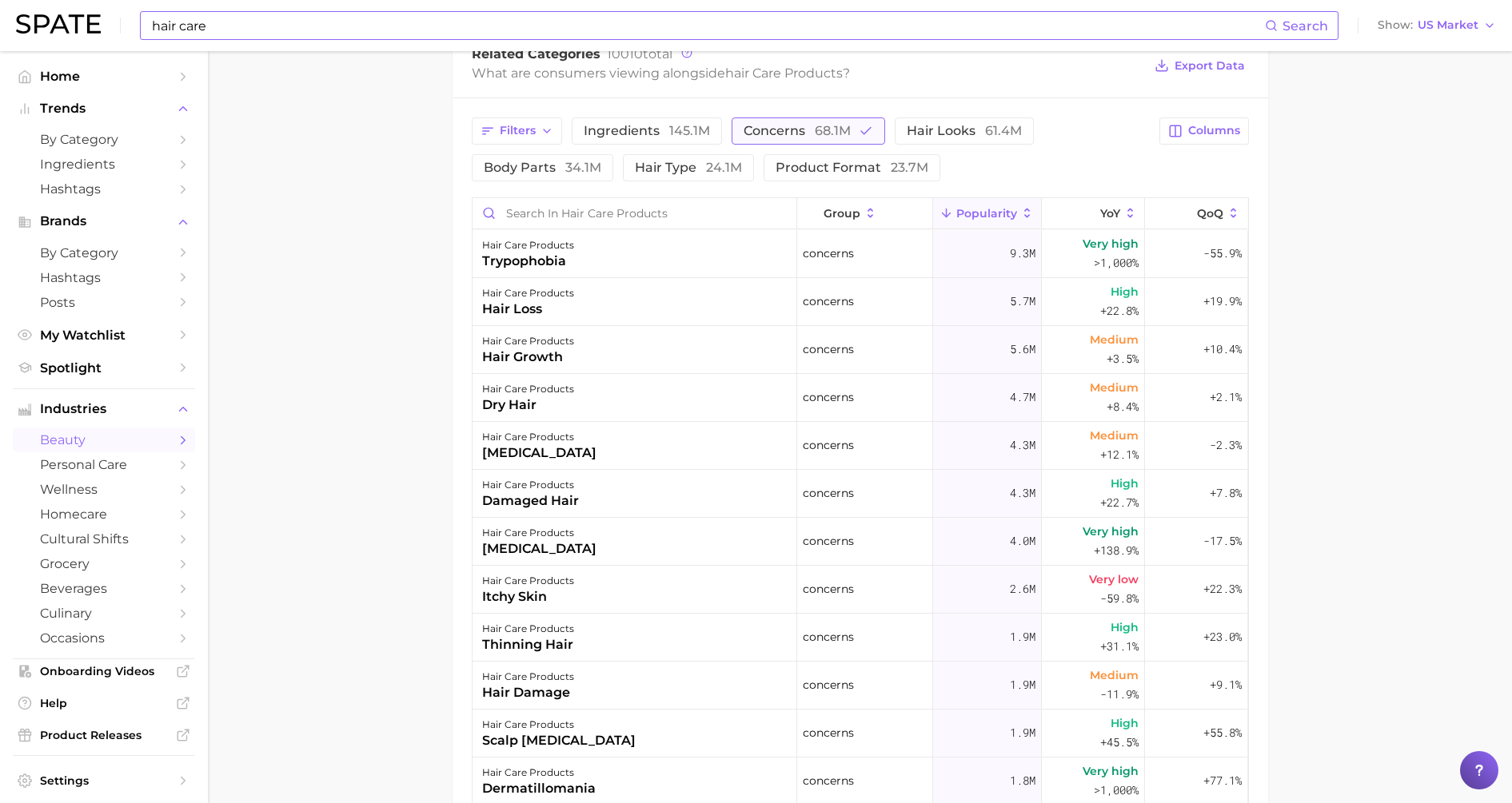
click at [815, 133] on span "68.1m" at bounding box center [832, 130] width 36 height 15
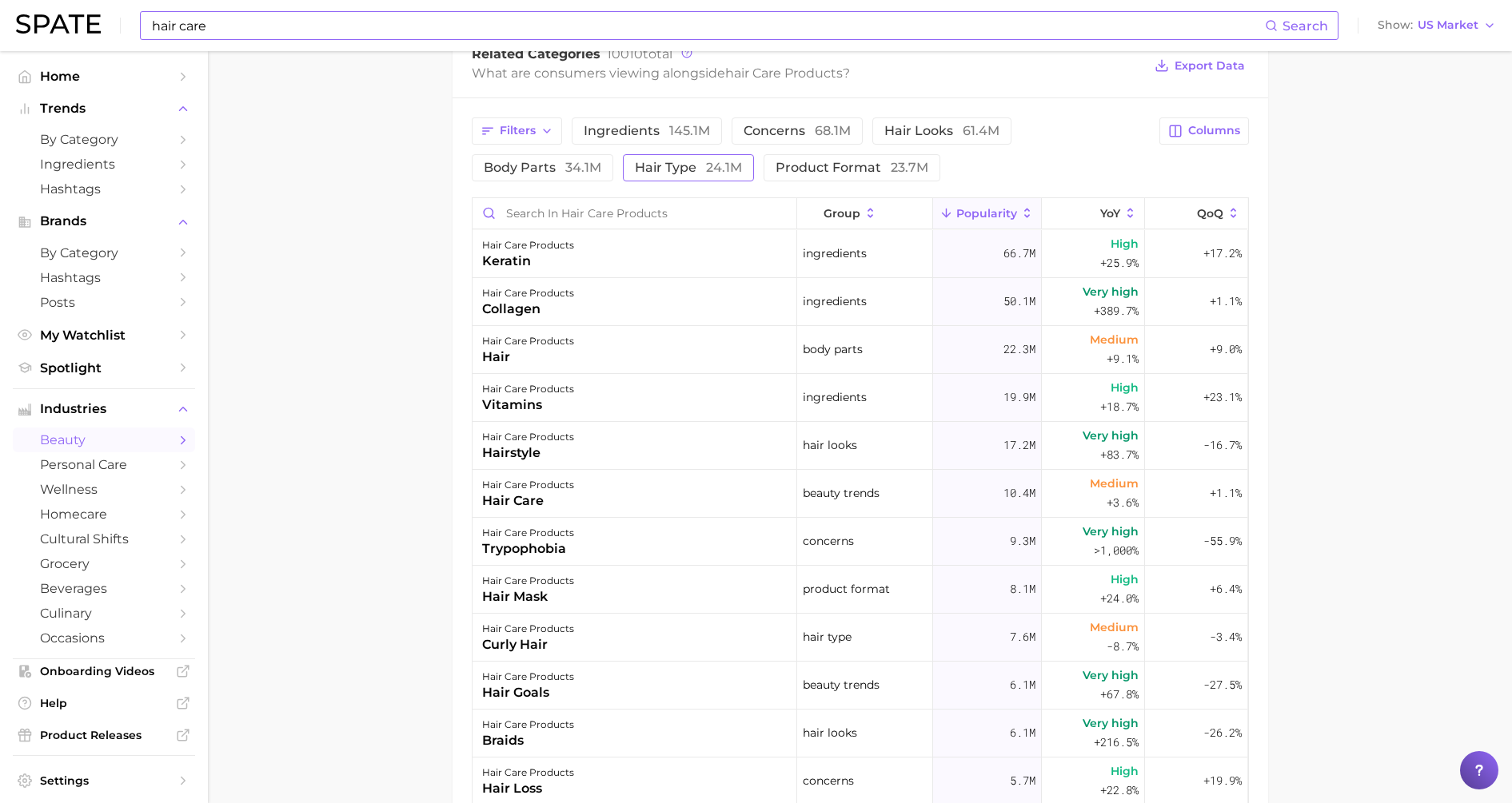
click at [685, 172] on span "hair type 24.1m" at bounding box center [688, 167] width 107 height 12
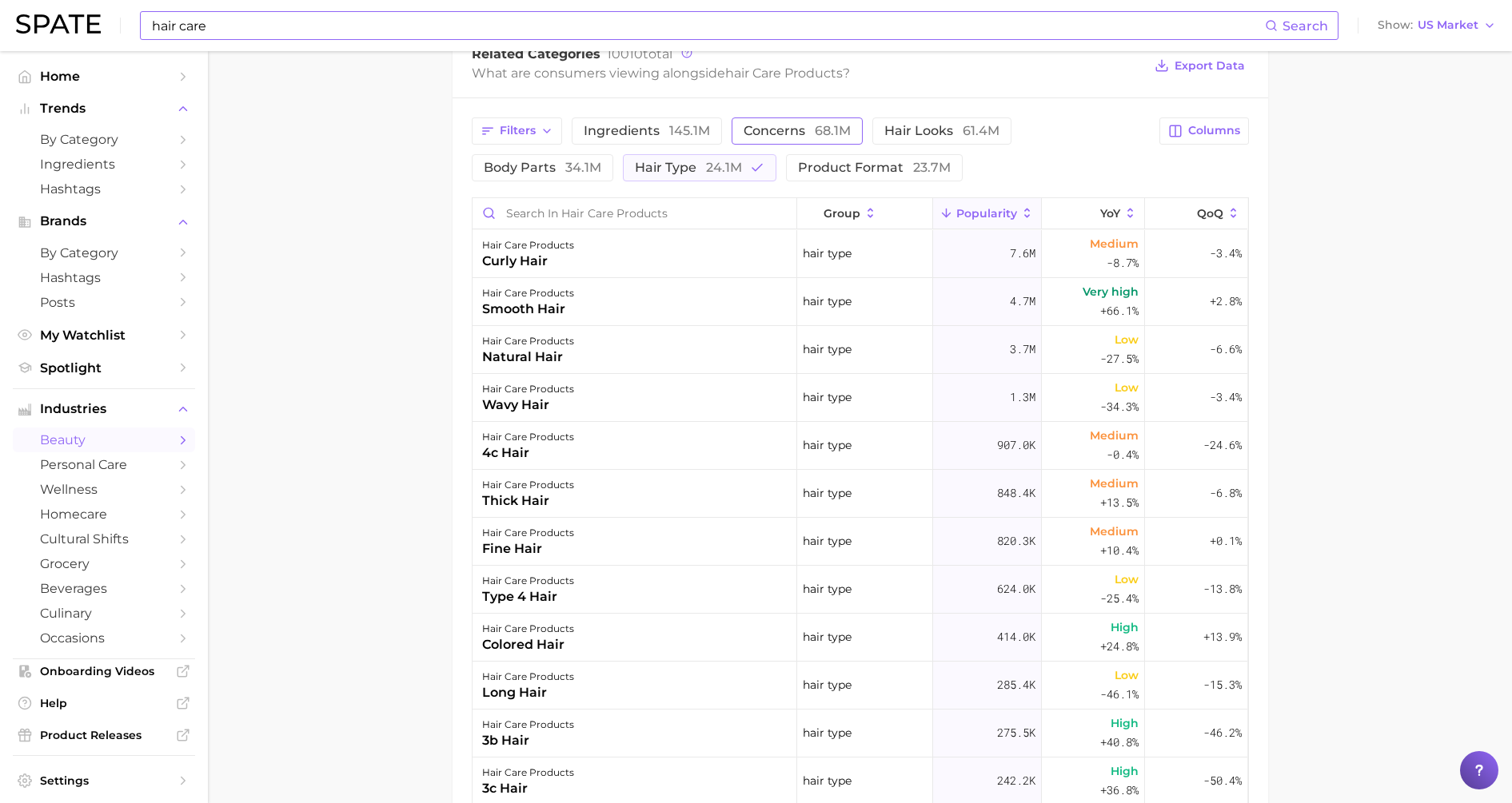
click at [788, 140] on button "concerns 68.1m" at bounding box center [798, 130] width 131 height 27
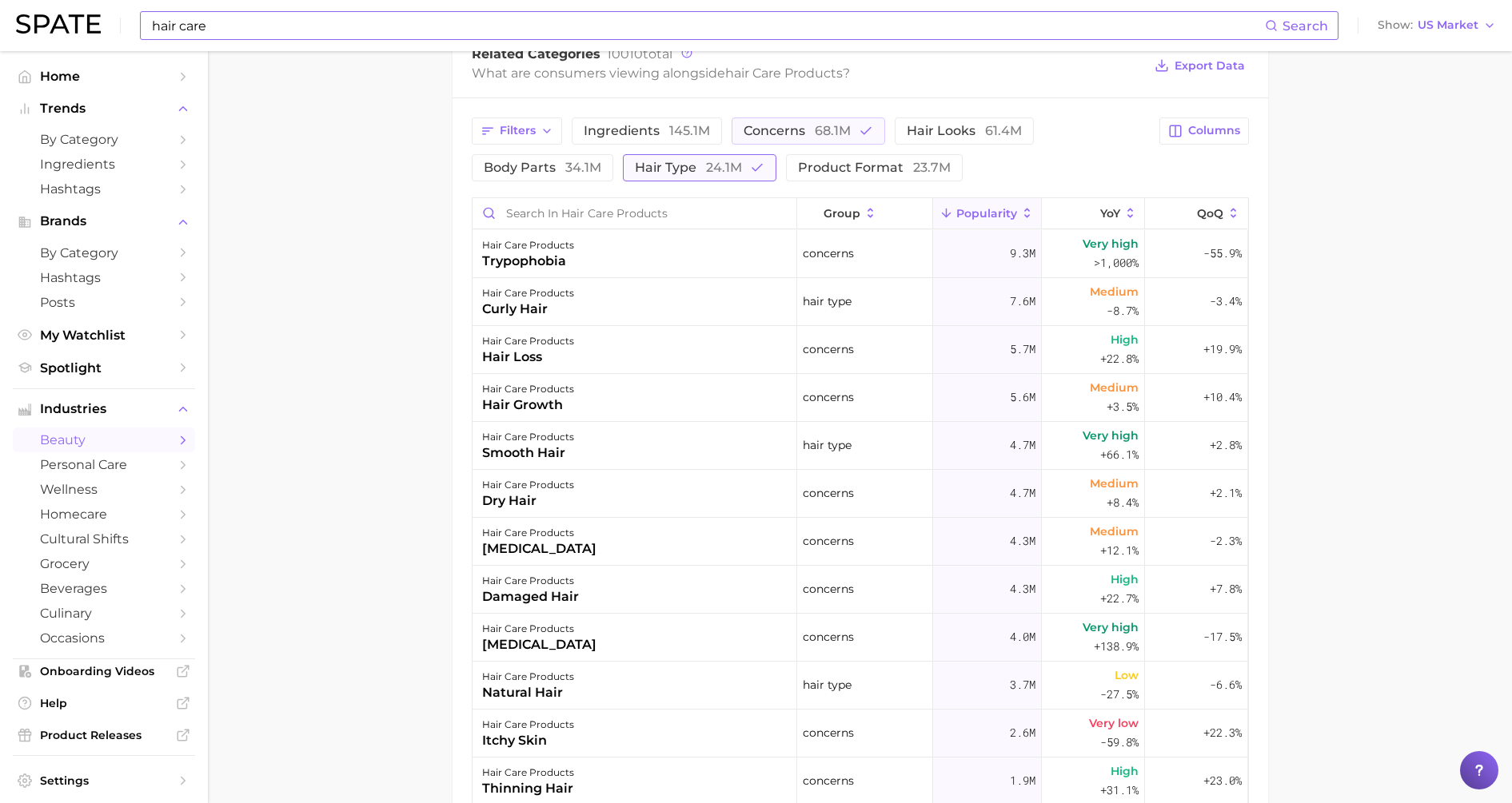
click at [679, 166] on span "hair type 24.1m" at bounding box center [688, 167] width 107 height 12
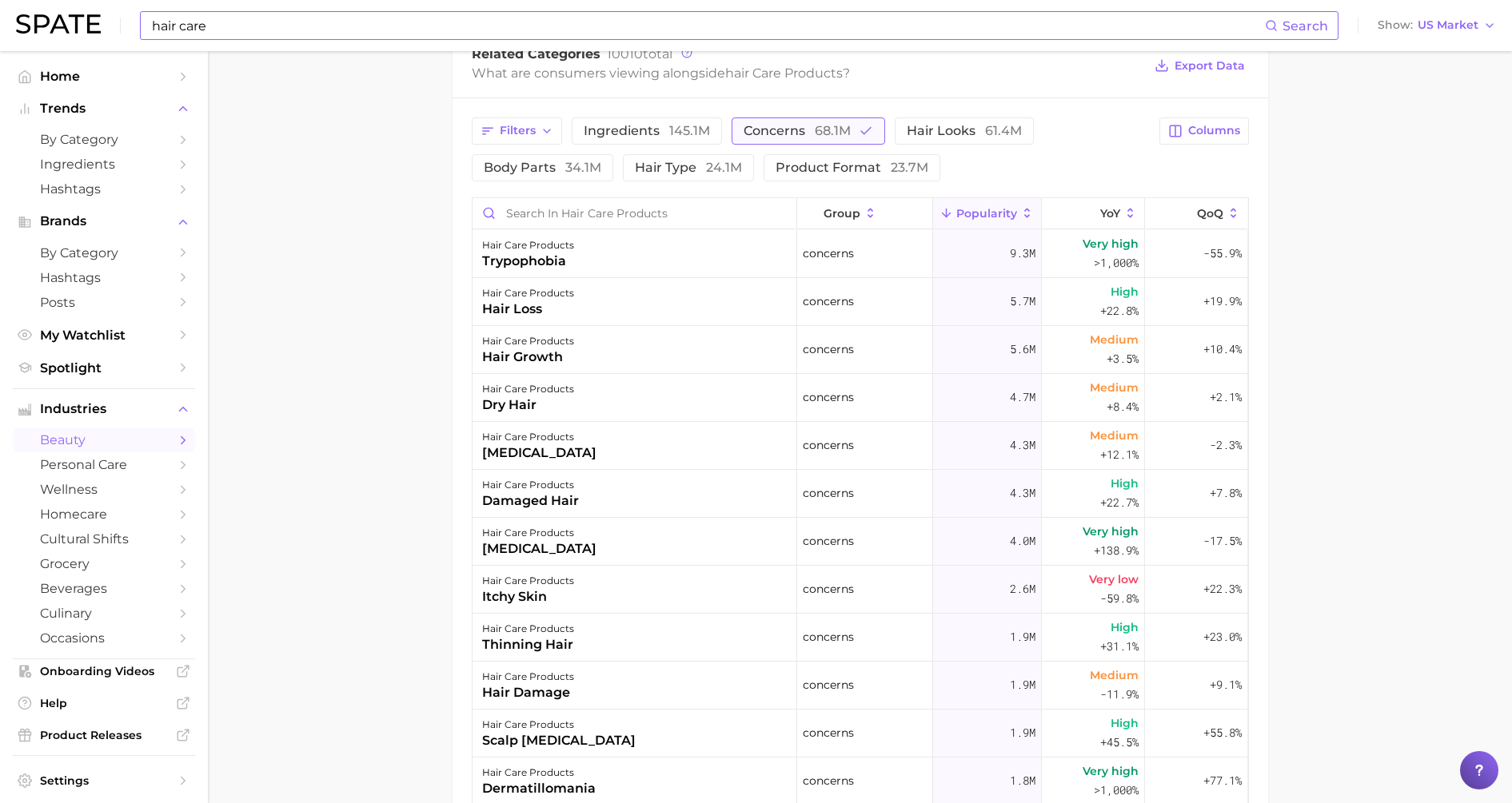
click at [779, 130] on span "concerns 68.1m" at bounding box center [797, 130] width 107 height 12
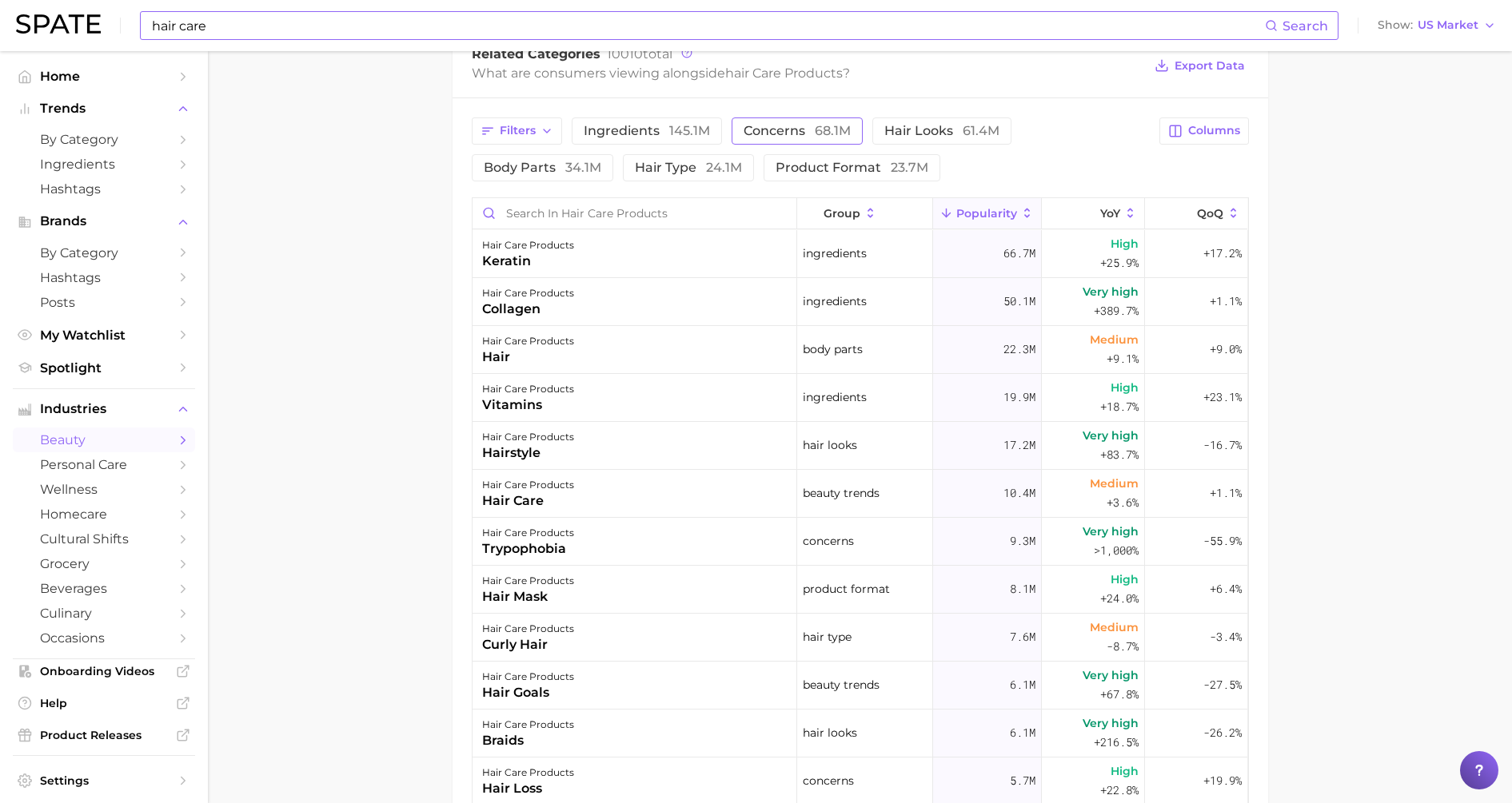
click at [771, 127] on span "concerns 68.1m" at bounding box center [797, 130] width 107 height 12
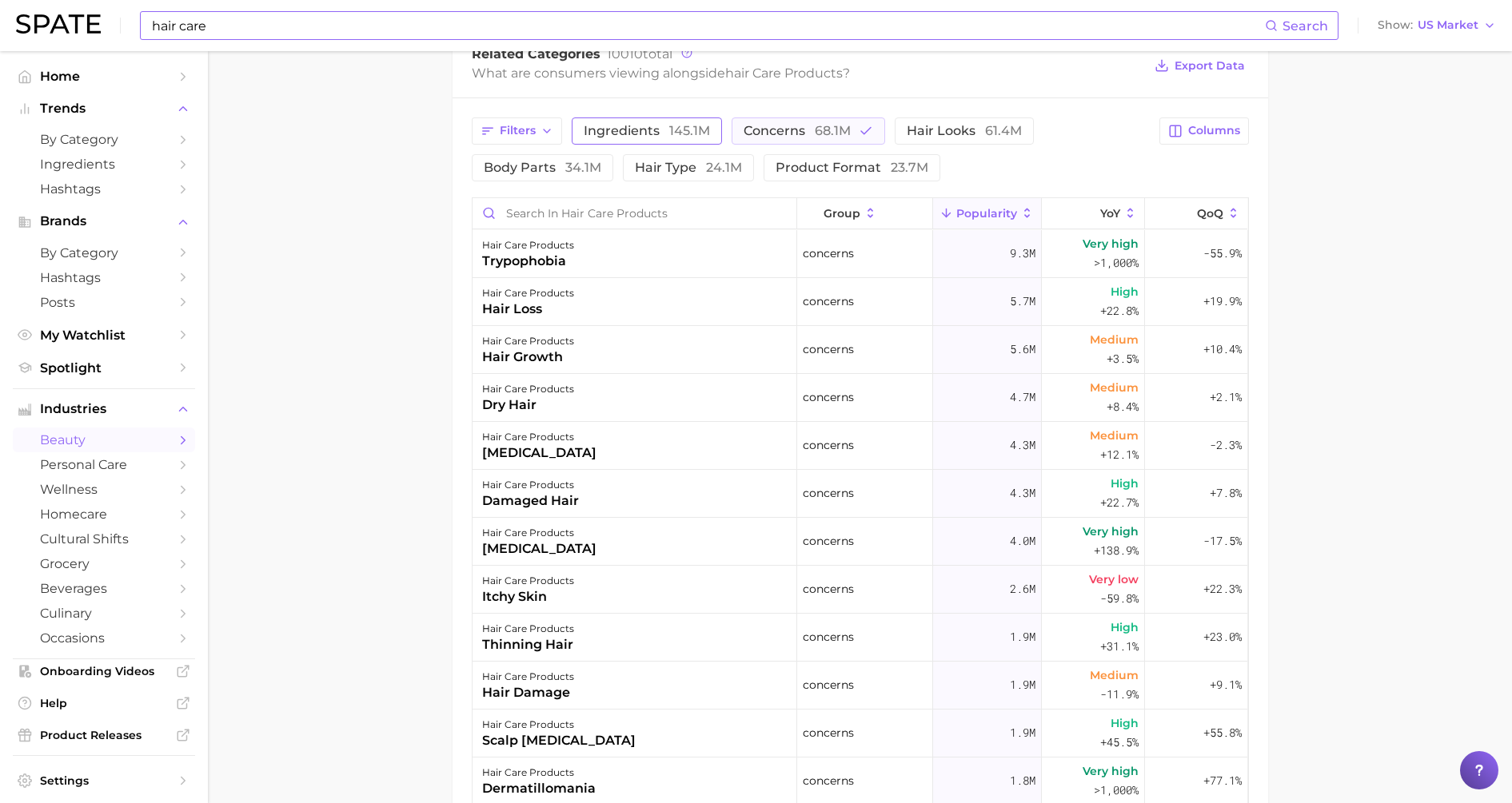
drag, startPoint x: 759, startPoint y: 132, endPoint x: 694, endPoint y: 132, distance: 65.0
click at [760, 132] on span "concerns 68.1m" at bounding box center [797, 130] width 107 height 12
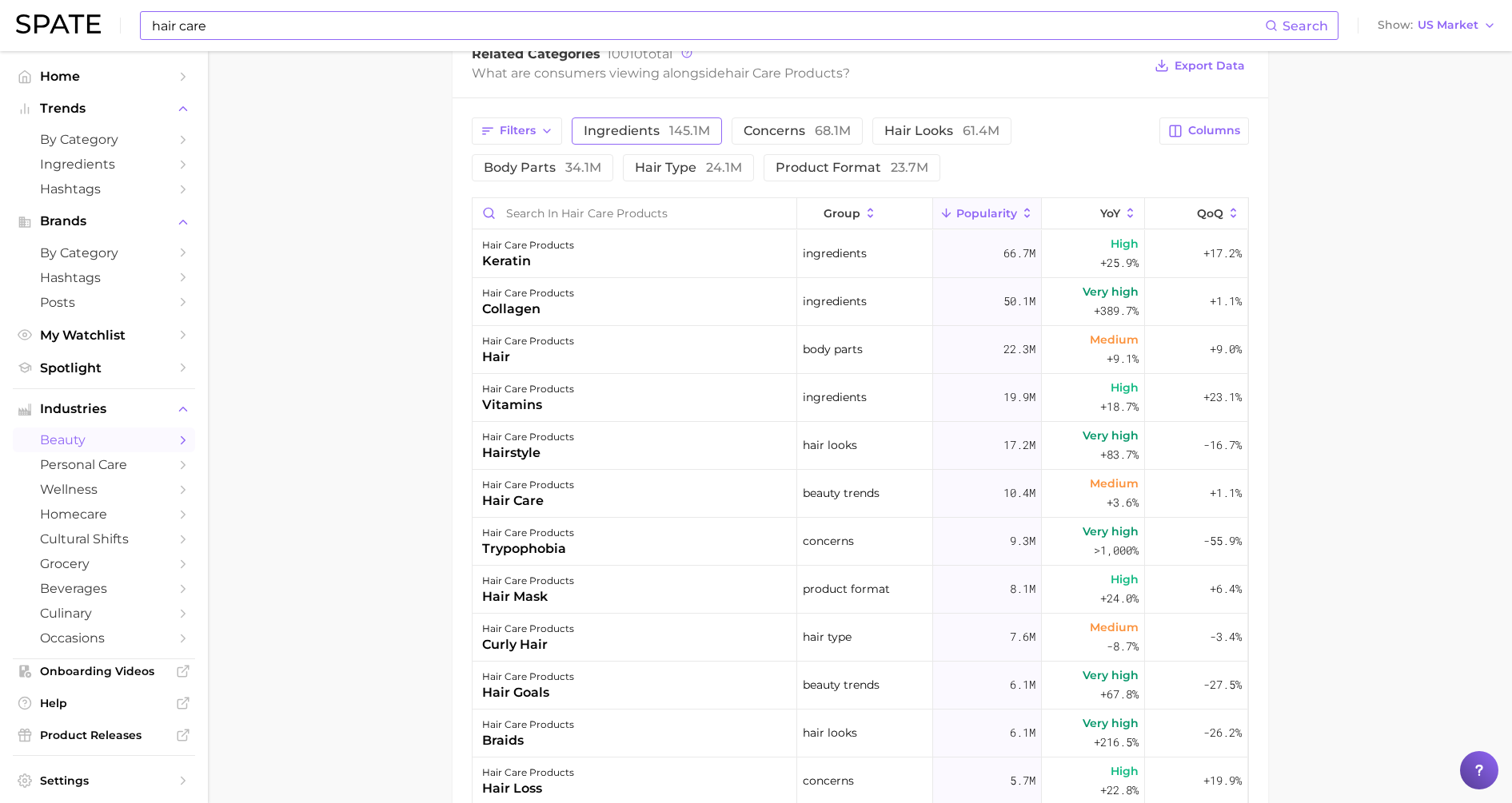
click at [658, 140] on button "ingredients 145.1m" at bounding box center [646, 130] width 150 height 27
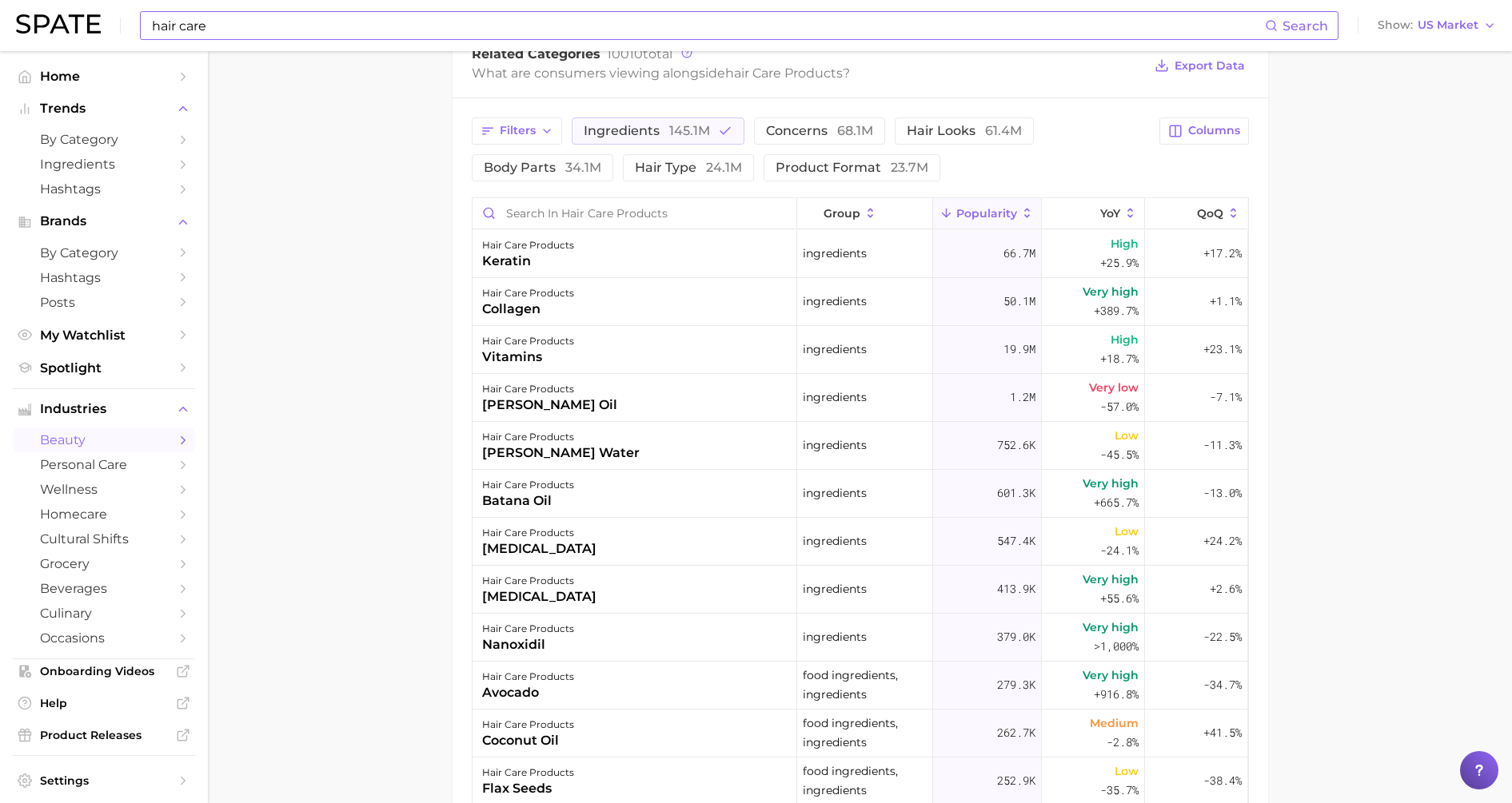
drag, startPoint x: 621, startPoint y: 136, endPoint x: 627, endPoint y: 149, distance: 14.3
click at [621, 136] on span "ingredients 145.1m" at bounding box center [647, 130] width 126 height 12
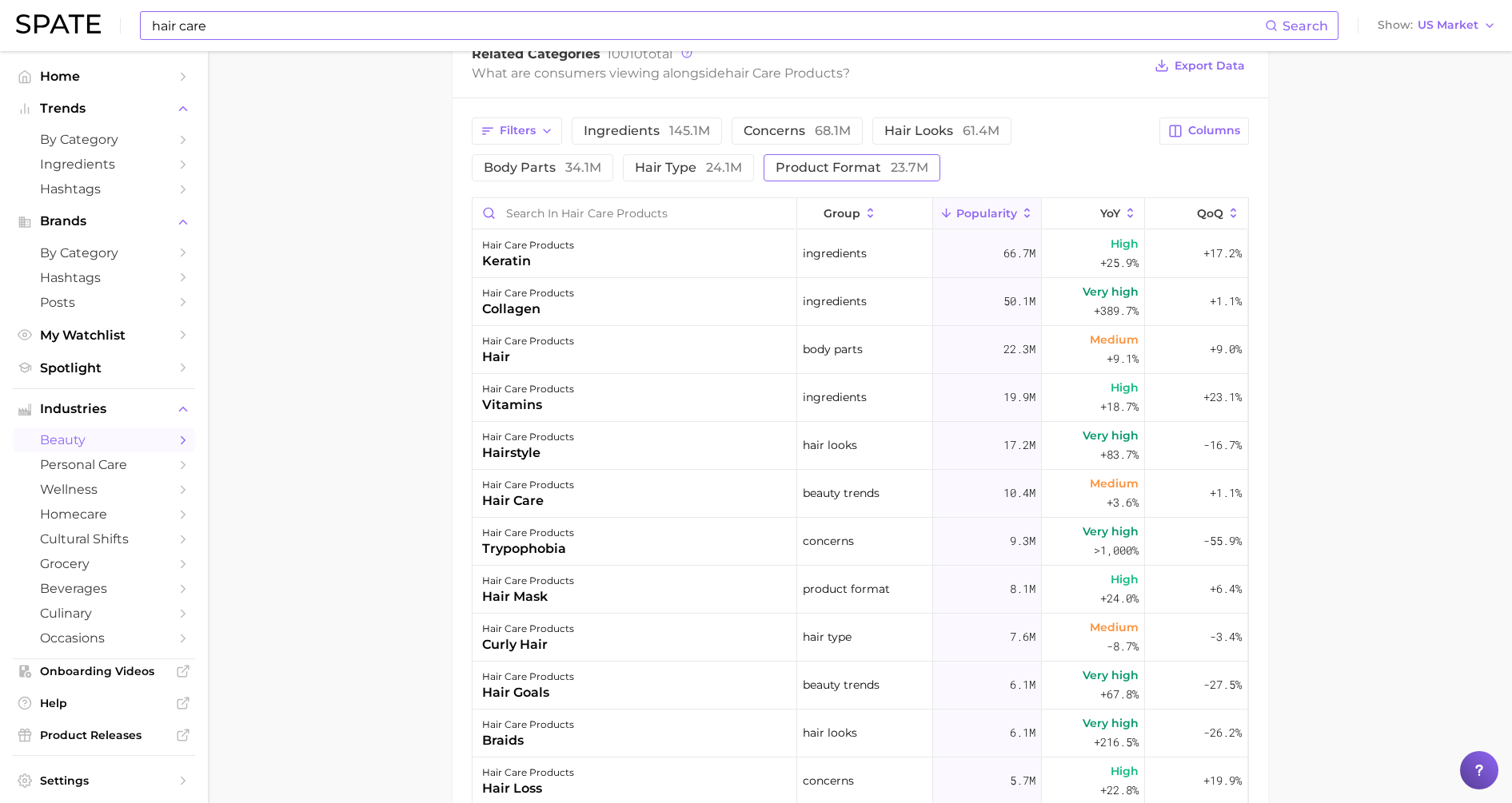
click at [792, 166] on span "product format 23.7m" at bounding box center [852, 167] width 153 height 12
